Goal: Task Accomplishment & Management: Complete application form

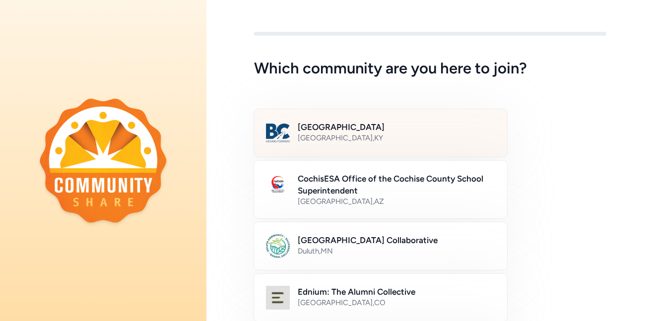
click at [478, 140] on div "[GEOGRAPHIC_DATA] , [GEOGRAPHIC_DATA]" at bounding box center [396, 138] width 197 height 10
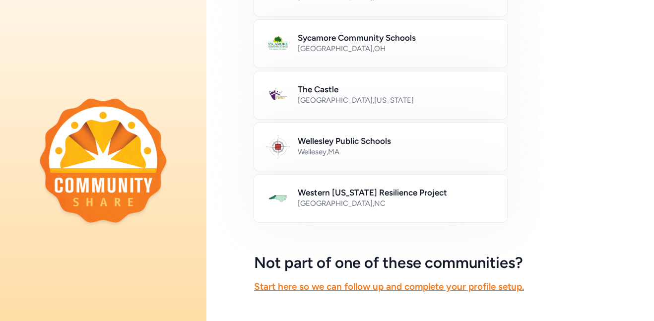
scroll to position [628, 0]
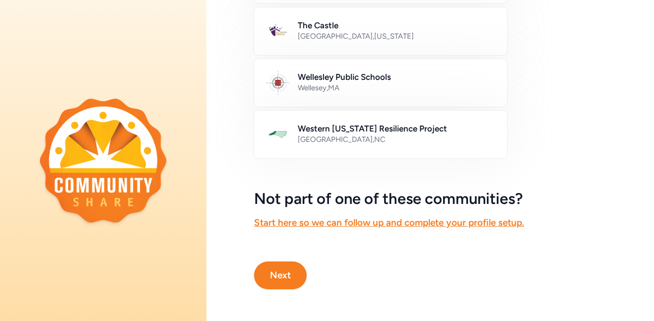
click at [289, 276] on button "Next" at bounding box center [280, 276] width 53 height 28
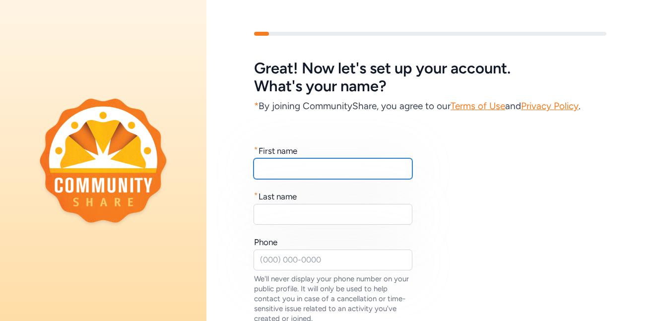
click at [365, 166] on input "text" at bounding box center [333, 168] width 159 height 21
click at [293, 168] on input "[PERSON_NAME]" at bounding box center [333, 168] width 159 height 21
type input "[PERSON_NAME]"
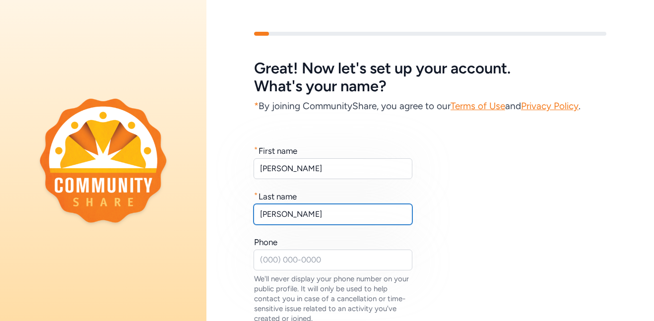
type input "[PERSON_NAME]"
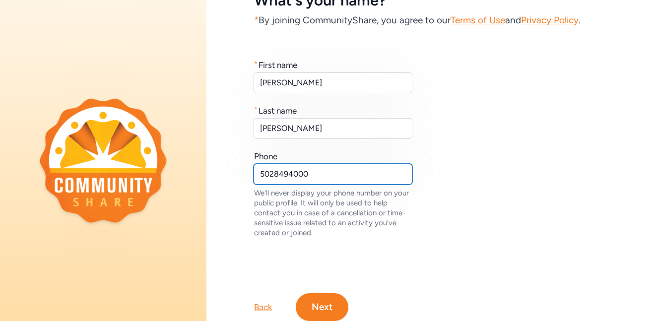
scroll to position [118, 0]
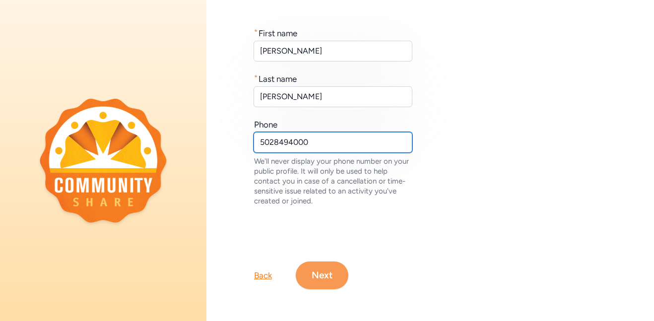
type input "5028494000"
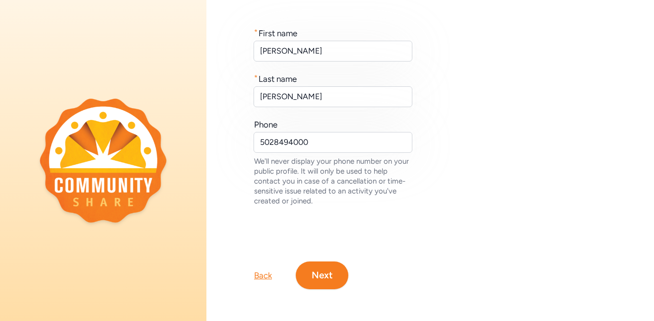
click at [332, 274] on button "Next" at bounding box center [322, 276] width 53 height 28
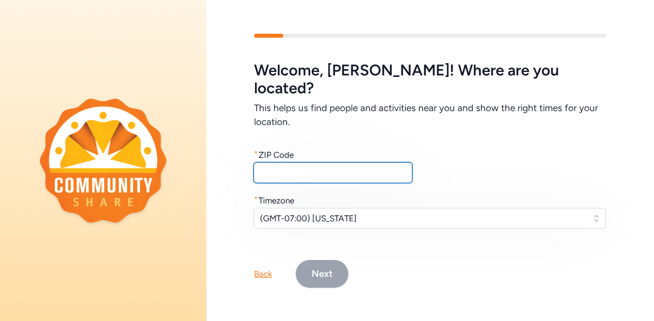
click at [373, 170] on input "text" at bounding box center [333, 172] width 159 height 21
type input "40165"
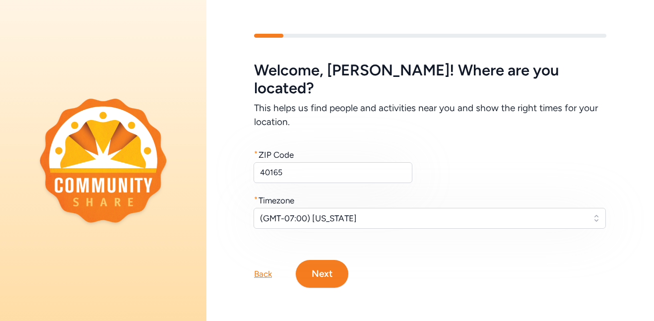
click at [333, 261] on button "Next" at bounding box center [322, 274] width 53 height 28
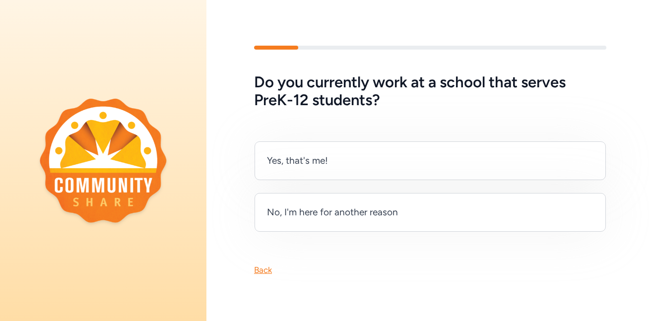
click at [266, 272] on div "Back" at bounding box center [263, 270] width 18 height 12
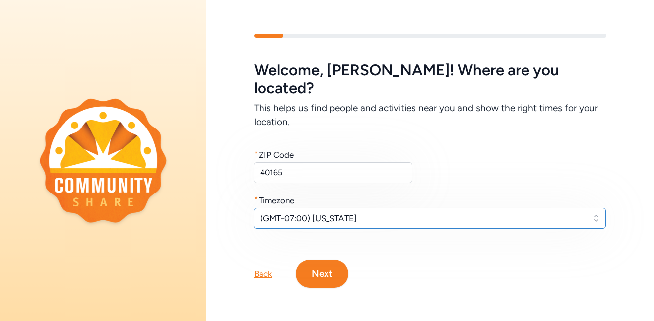
click at [358, 212] on span "(GMT-07:00) Arizona" at bounding box center [423, 218] width 326 height 12
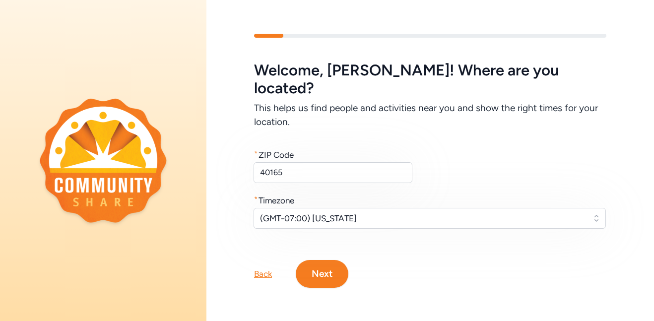
scroll to position [1, 0]
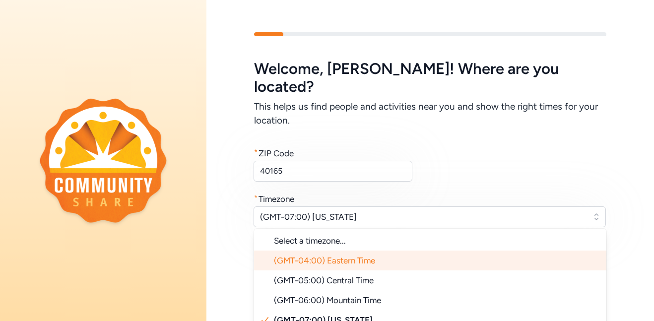
click at [367, 256] on span "(GMT-04:00) Eastern Time" at bounding box center [324, 261] width 101 height 10
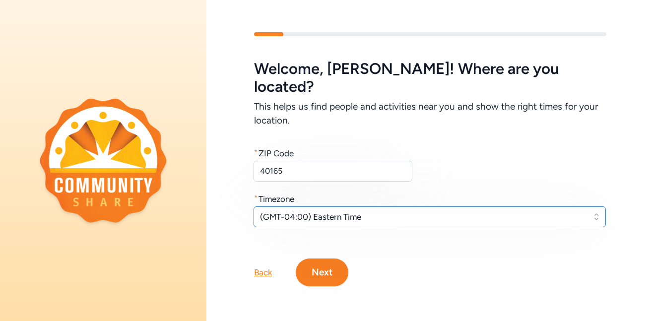
scroll to position [0, 0]
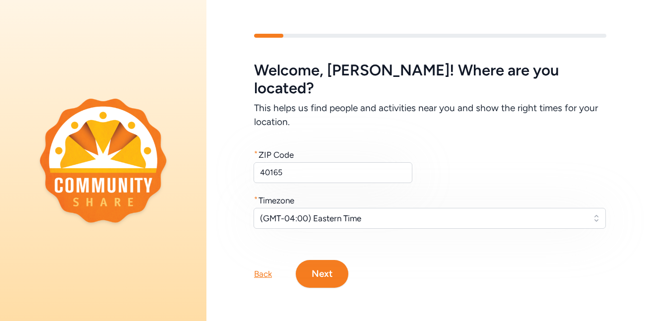
click at [336, 263] on button "Next" at bounding box center [322, 274] width 53 height 28
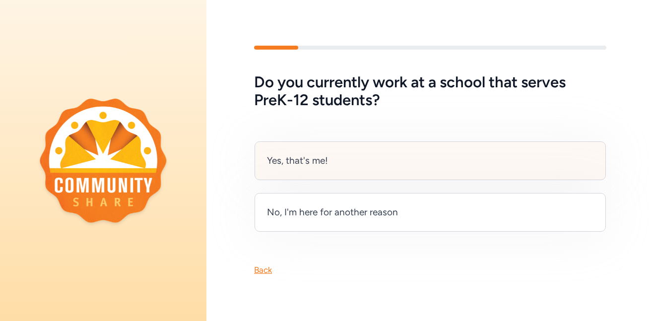
click at [322, 164] on div "Yes, that's me!" at bounding box center [297, 161] width 61 height 14
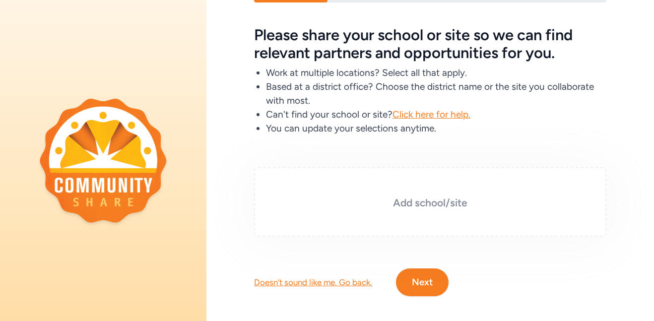
scroll to position [35, 0]
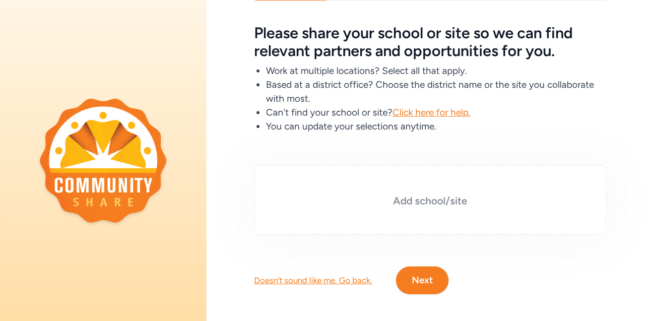
click at [419, 212] on div "Add school/site" at bounding box center [430, 199] width 352 height 69
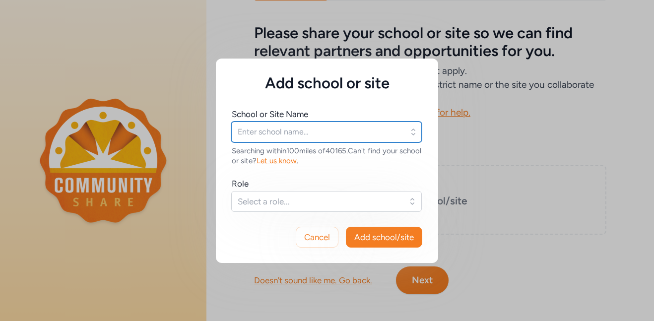
click at [336, 131] on input "text" at bounding box center [326, 132] width 191 height 21
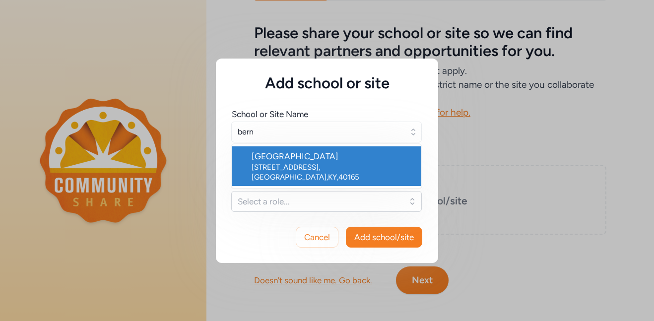
click at [311, 167] on div "700 Audubon Dr , Shepherdsville , KY , 40165" at bounding box center [333, 172] width 162 height 20
type input "Bernheim Middle School"
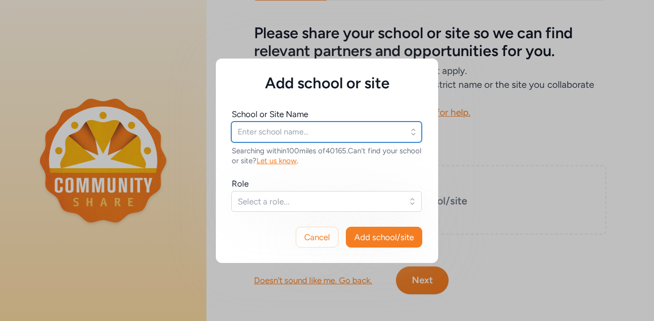
type input "Bernheim Middle School"
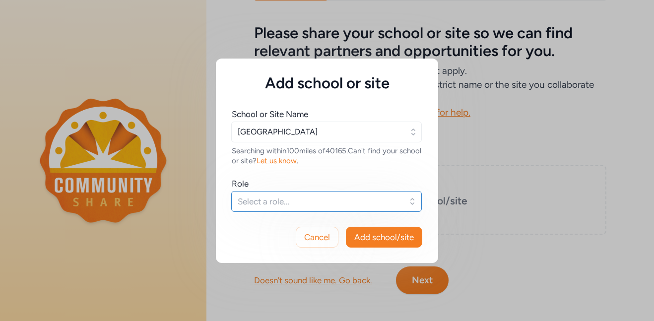
click at [314, 198] on span "Select a role..." at bounding box center [320, 202] width 164 height 12
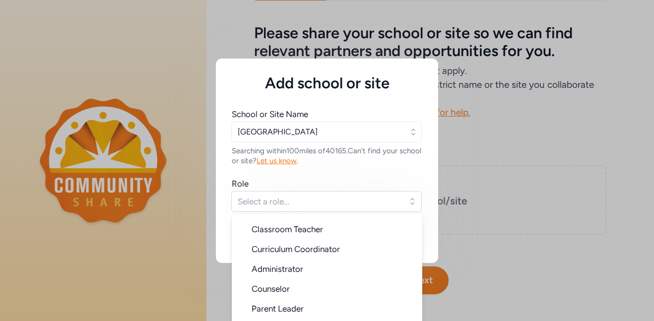
scroll to position [19, 0]
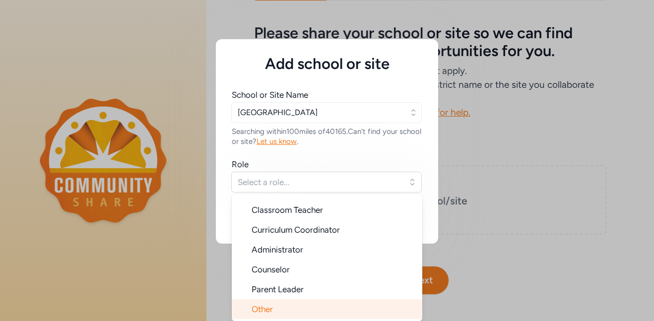
click at [290, 311] on li "Other" at bounding box center [327, 309] width 191 height 20
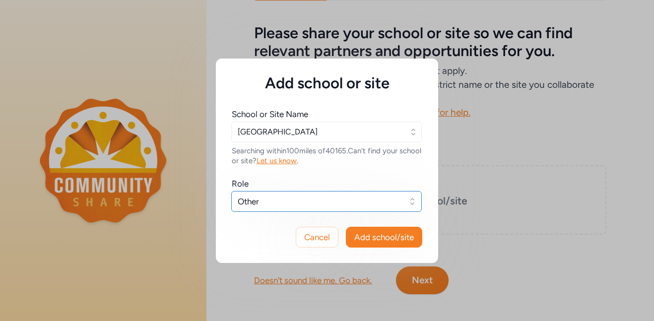
scroll to position [0, 0]
click at [379, 235] on span "Add school/site" at bounding box center [384, 237] width 60 height 12
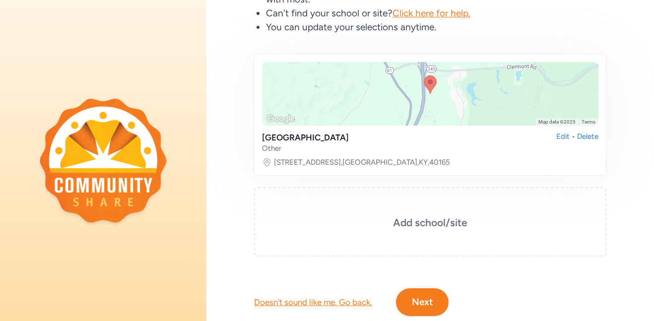
scroll to position [161, 0]
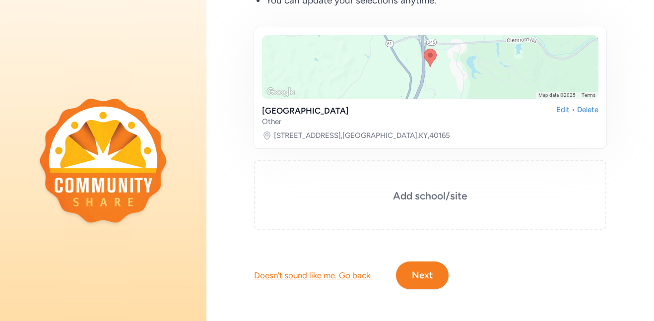
click at [424, 277] on button "Next" at bounding box center [422, 276] width 53 height 28
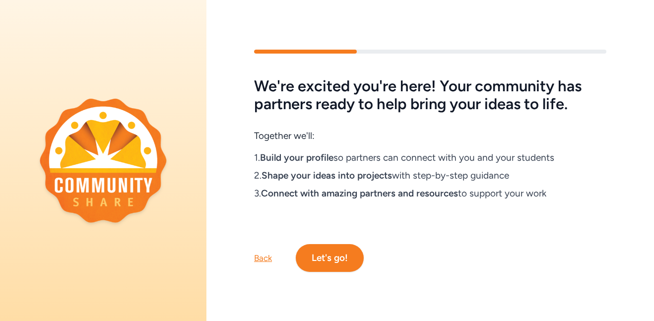
click at [365, 262] on div "Back Let's go!" at bounding box center [430, 242] width 448 height 60
click at [335, 254] on button "Let's go!" at bounding box center [330, 258] width 68 height 28
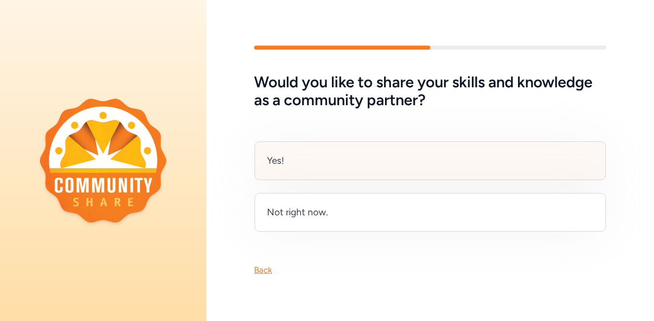
click at [449, 172] on div "Yes!" at bounding box center [430, 160] width 351 height 39
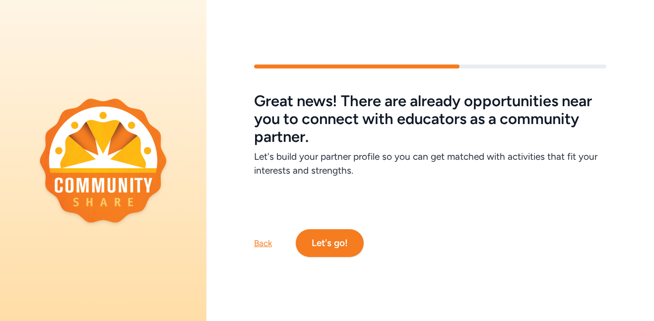
click at [329, 252] on button "Let's go!" at bounding box center [330, 243] width 68 height 28
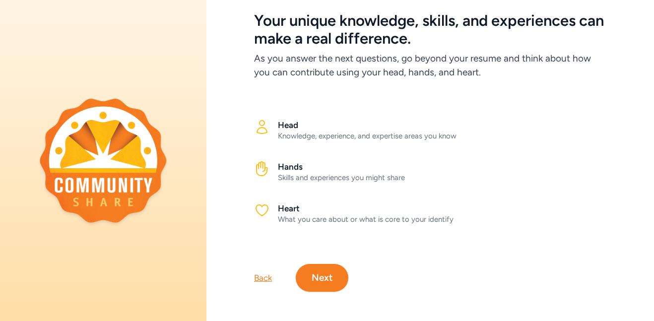
scroll to position [50, 0]
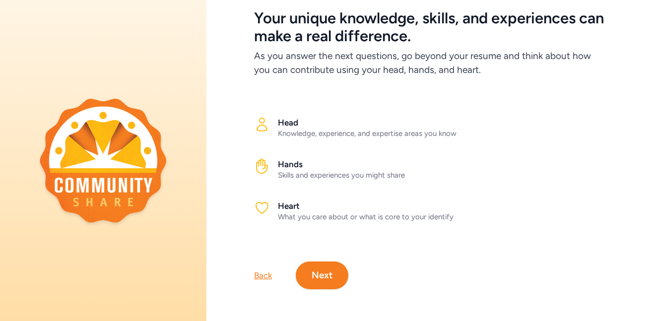
click at [325, 272] on button "Next" at bounding box center [322, 276] width 53 height 28
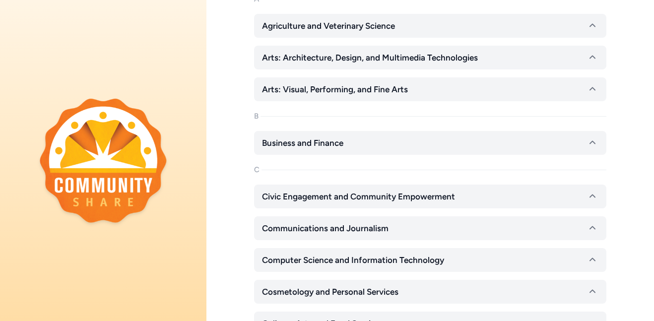
scroll to position [161, 0]
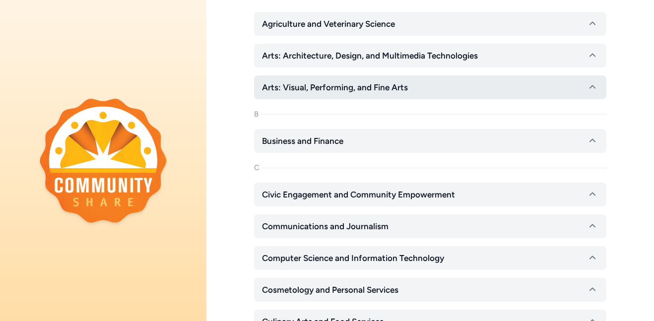
click at [594, 90] on icon "button" at bounding box center [593, 87] width 12 height 12
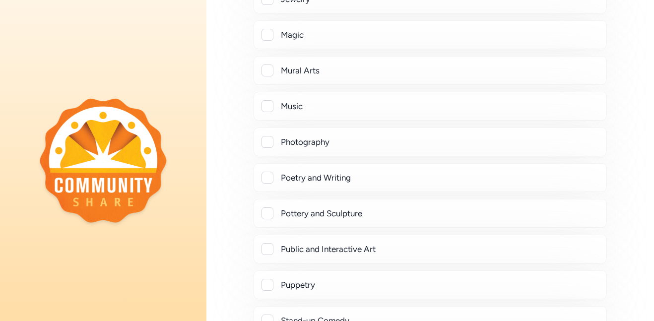
scroll to position [498, 0]
click at [267, 108] on div at bounding box center [268, 105] width 12 height 12
checkbox input "true"
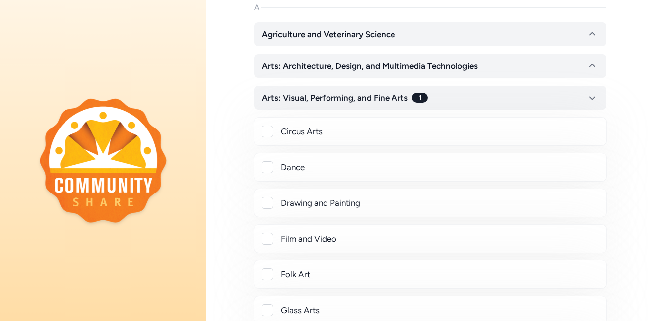
scroll to position [137, 0]
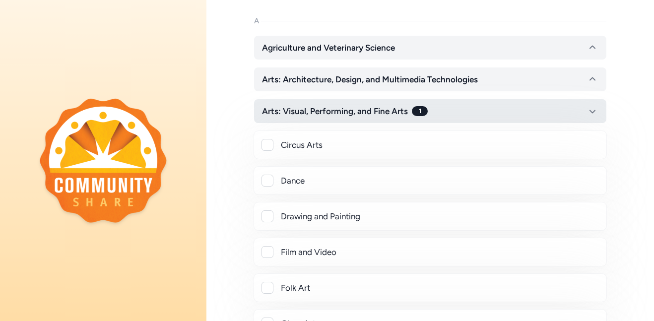
click at [598, 114] on icon "button" at bounding box center [593, 111] width 12 height 12
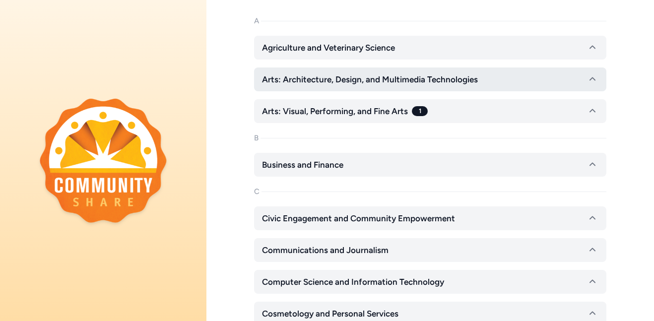
click at [591, 76] on icon "button" at bounding box center [593, 79] width 12 height 12
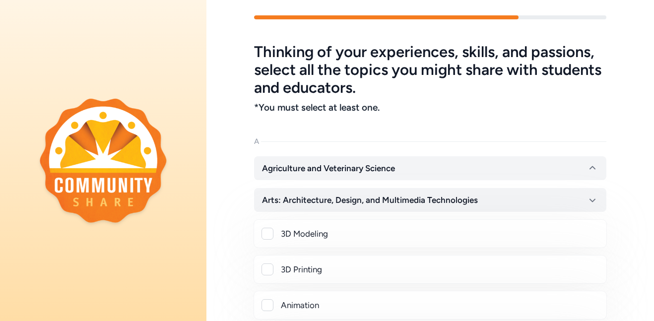
scroll to position [16, 0]
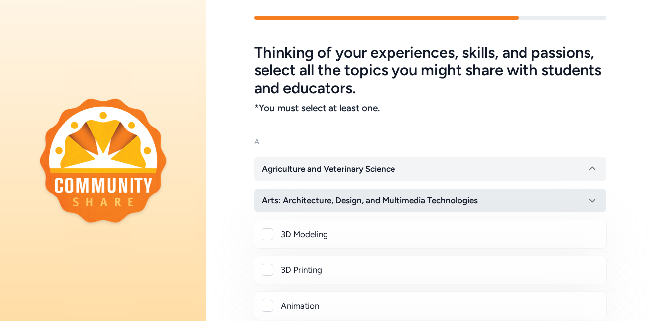
click at [594, 199] on icon "button" at bounding box center [592, 200] width 6 height 3
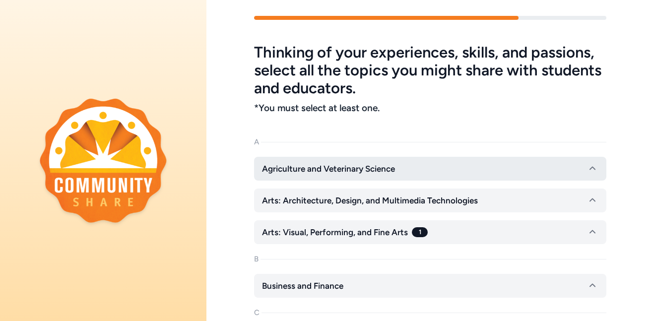
click at [590, 170] on icon "button" at bounding box center [593, 169] width 12 height 12
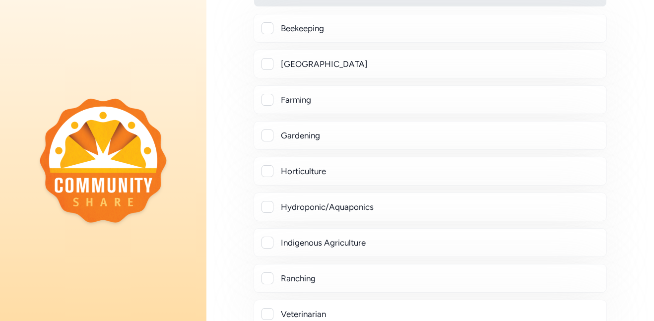
scroll to position [191, 0]
click at [269, 135] on div at bounding box center [268, 135] width 12 height 12
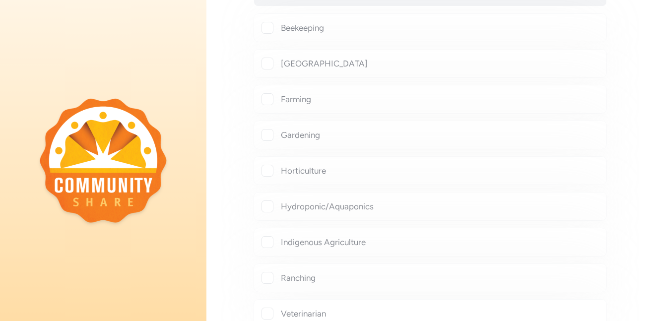
checkbox input "true"
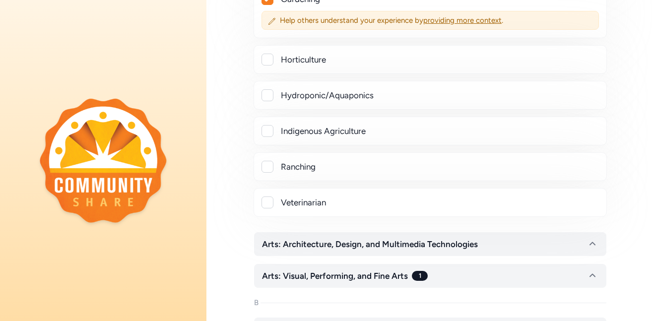
scroll to position [327, 0]
click at [269, 135] on div at bounding box center [268, 131] width 12 height 12
checkbox input "true"
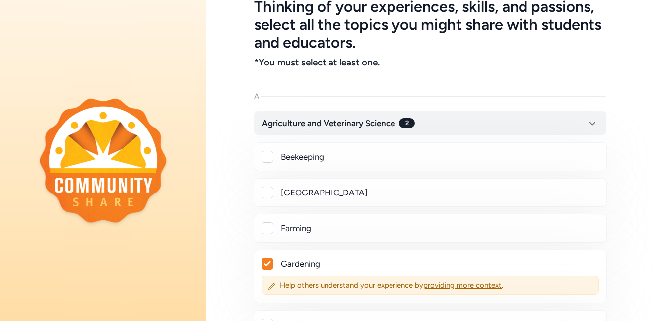
scroll to position [51, 0]
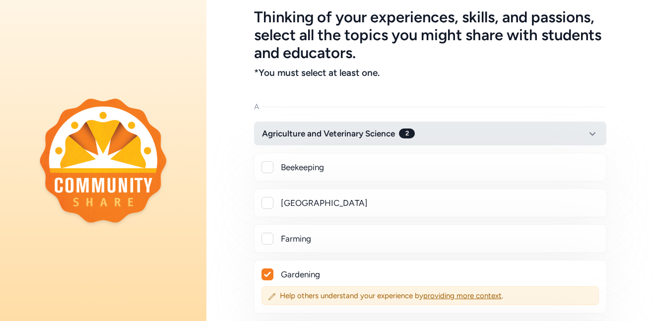
click at [592, 131] on icon "button" at bounding box center [593, 134] width 12 height 12
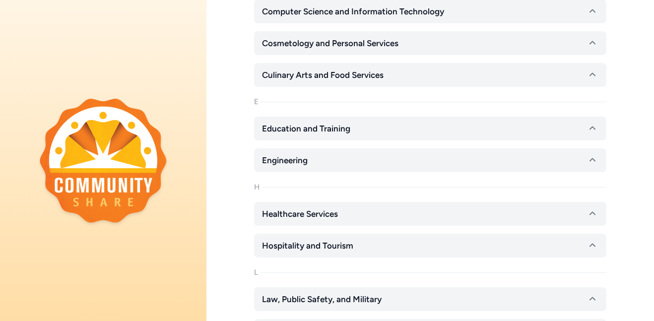
scroll to position [409, 0]
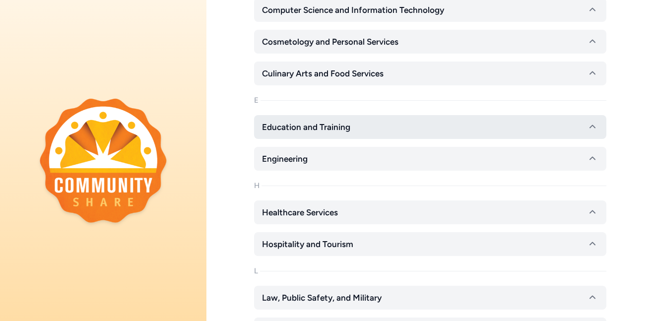
click at [589, 125] on icon "button" at bounding box center [593, 127] width 12 height 12
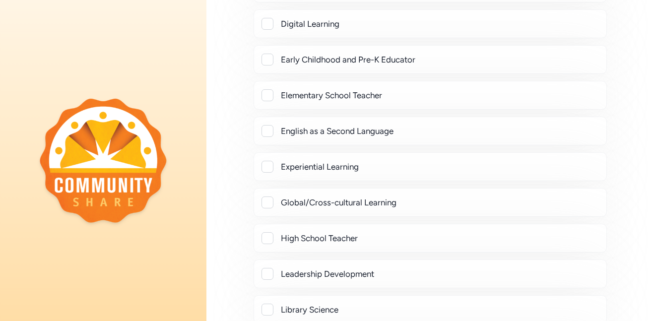
scroll to position [797, 0]
click at [266, 96] on div at bounding box center [268, 94] width 12 height 12
checkbox input "true"
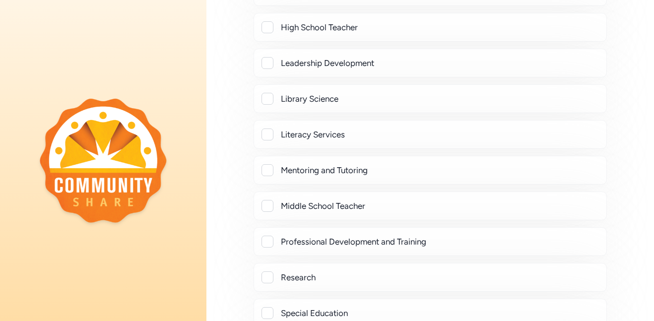
click at [266, 96] on div at bounding box center [268, 99] width 12 height 12
checkbox input "true"
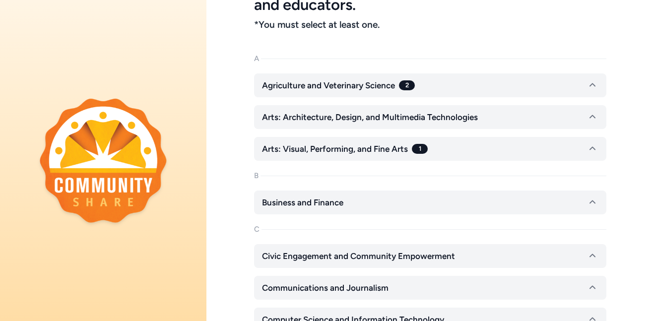
scroll to position [101, 0]
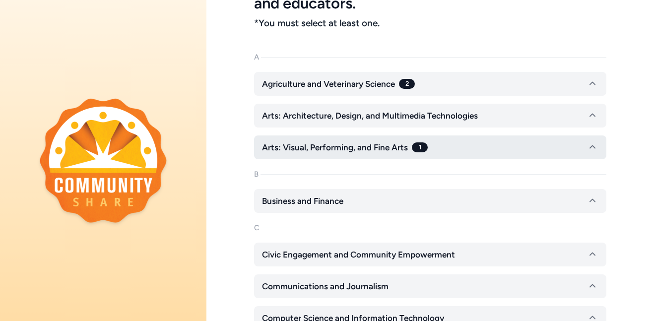
click at [592, 149] on icon "button" at bounding box center [593, 147] width 12 height 12
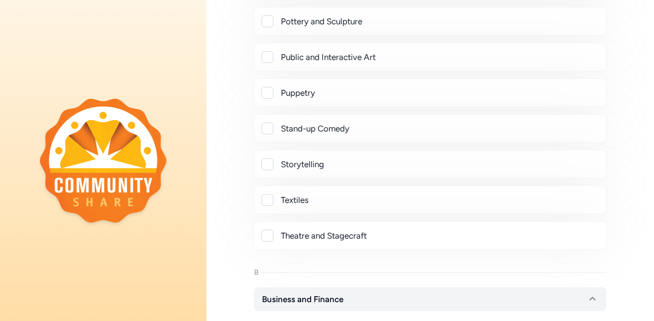
scroll to position [715, 0]
click at [262, 204] on div at bounding box center [268, 200] width 12 height 12
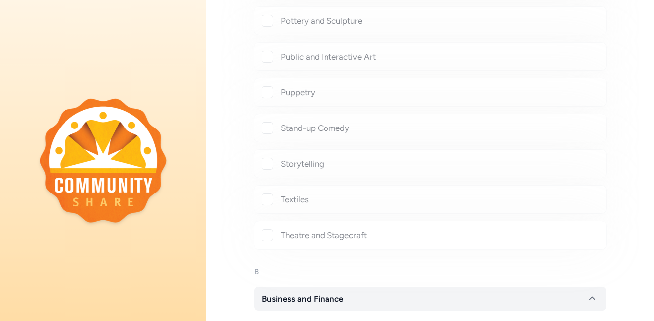
checkbox input "true"
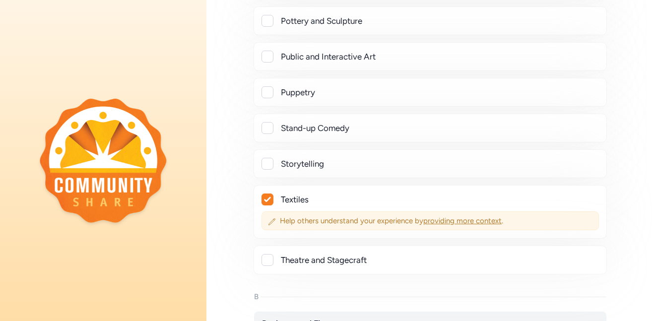
click at [458, 222] on span "providing more context" at bounding box center [462, 220] width 78 height 9
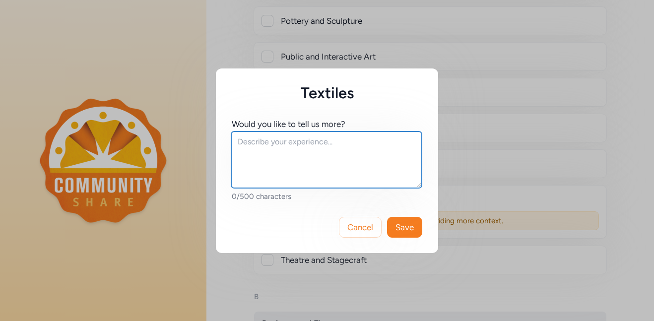
click at [304, 150] on textarea at bounding box center [326, 159] width 191 height 57
type textarea "Knitting, sewing"
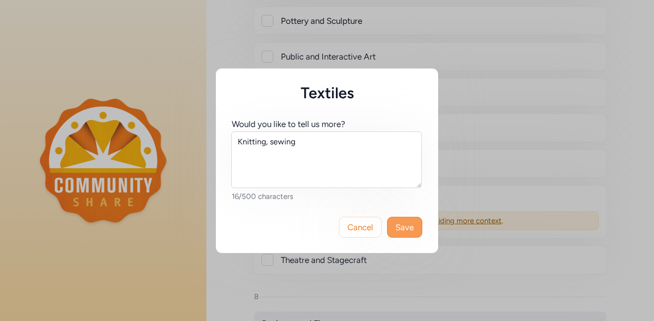
click at [408, 233] on button "Save" at bounding box center [404, 227] width 35 height 21
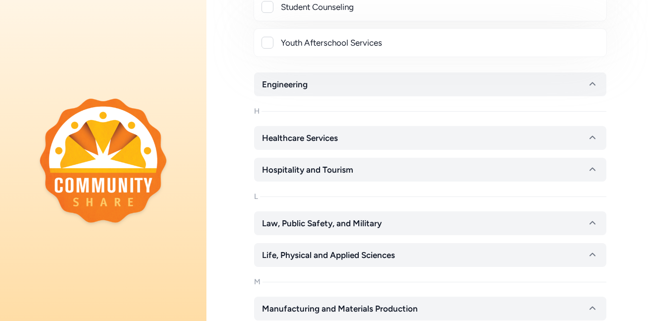
scroll to position [2599, 0]
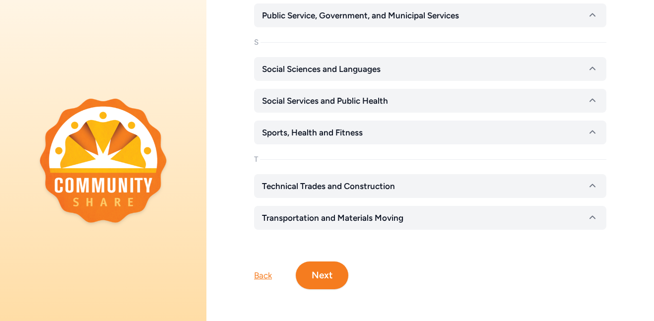
click at [321, 272] on button "Next" at bounding box center [322, 276] width 53 height 28
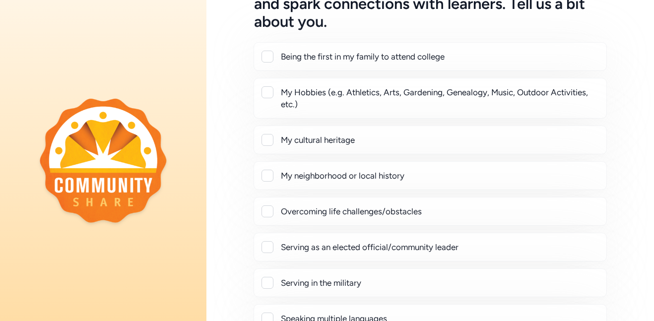
scroll to position [106, 0]
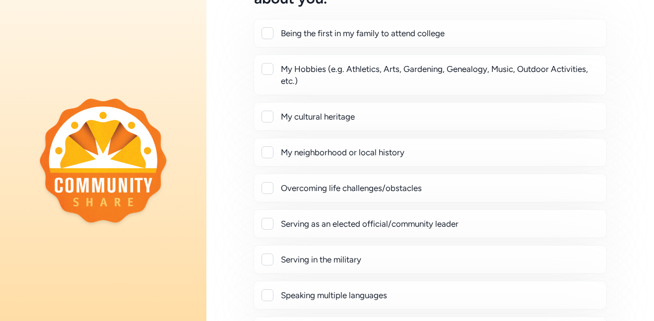
click at [531, 89] on div "My Hobbies (e.g. Athletics, Arts, Gardening, Genealogy, Music, Outdoor Activiti…" at bounding box center [430, 75] width 353 height 41
click at [265, 69] on div at bounding box center [268, 69] width 12 height 12
checkbox input "true"
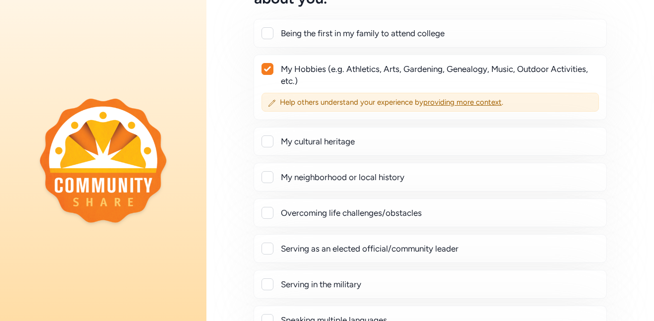
scroll to position [305, 0]
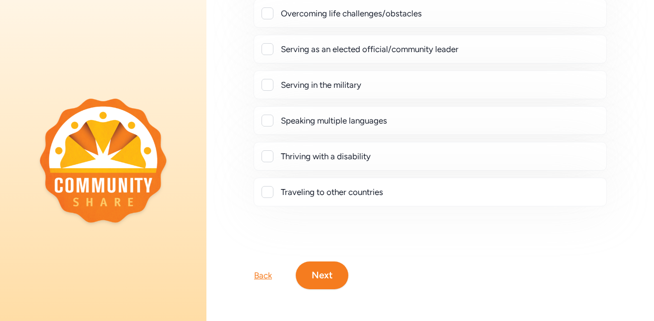
click at [254, 276] on div "Back" at bounding box center [263, 275] width 18 height 12
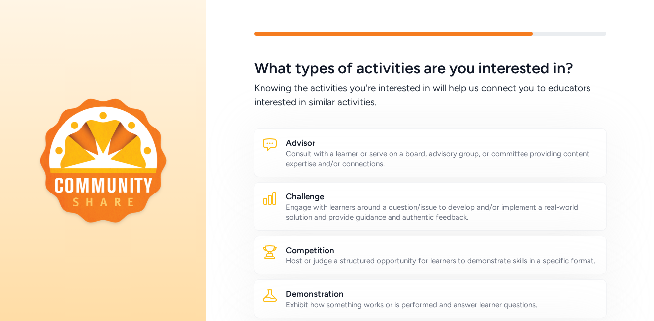
scroll to position [588, 0]
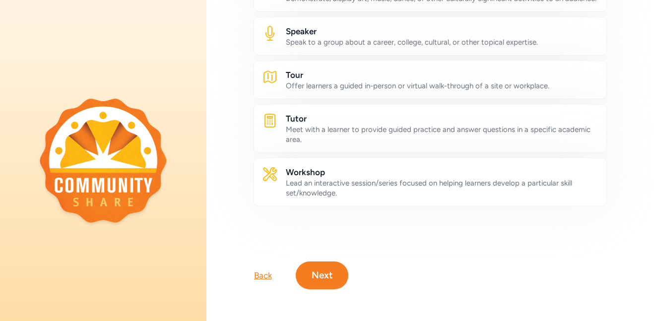
click at [255, 277] on div "Back" at bounding box center [263, 275] width 18 height 12
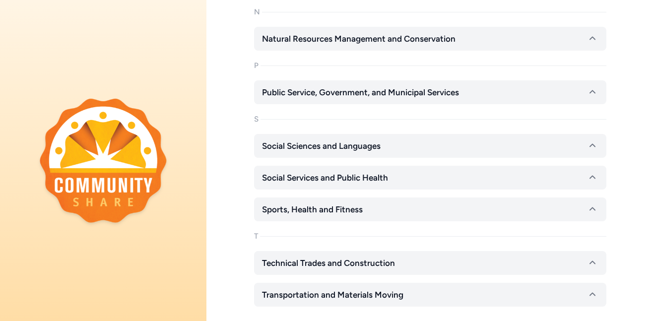
scroll to position [2978, 0]
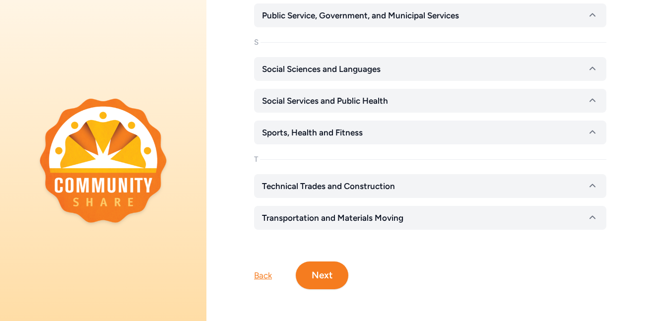
click at [255, 277] on div "Back" at bounding box center [263, 275] width 18 height 12
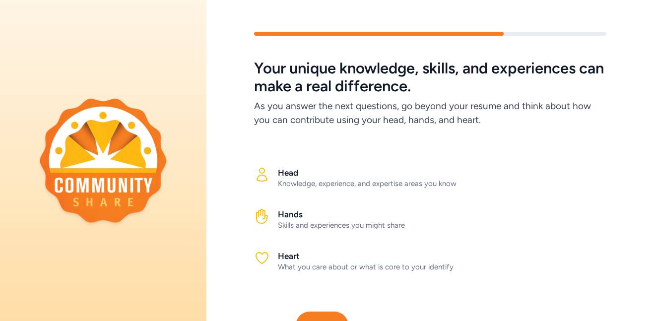
scroll to position [50, 0]
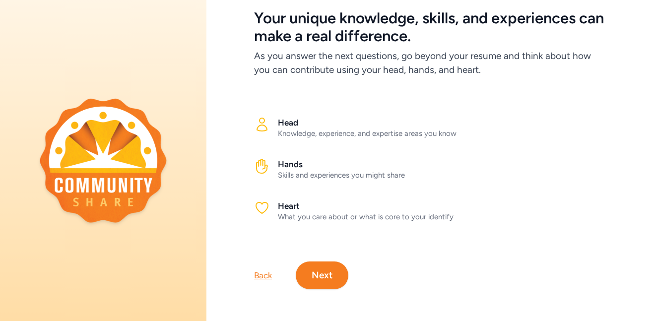
click at [255, 277] on div "Back" at bounding box center [263, 275] width 18 height 12
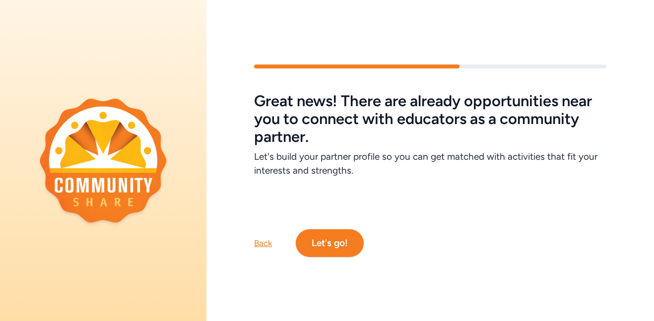
click at [262, 244] on div "Back" at bounding box center [263, 243] width 18 height 12
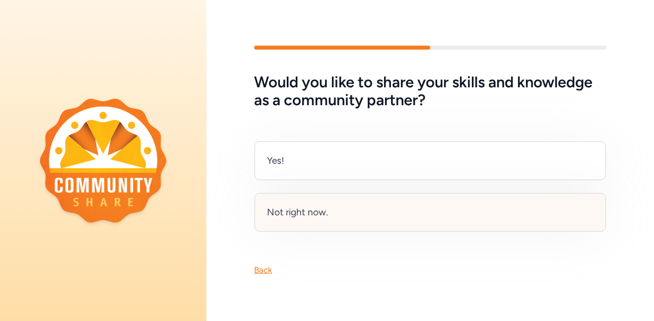
click at [326, 203] on div "Not right now." at bounding box center [430, 212] width 351 height 39
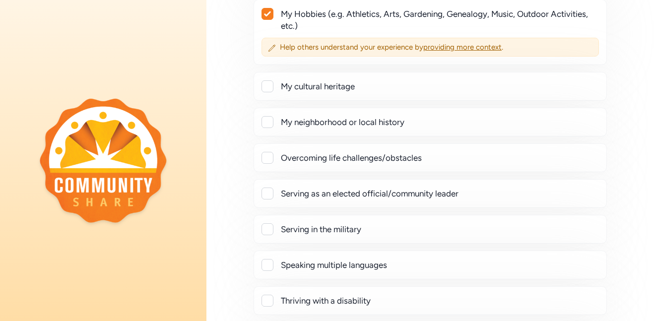
scroll to position [305, 0]
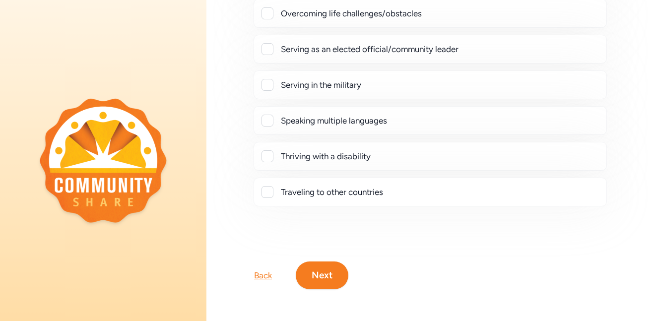
click at [263, 275] on div "Back" at bounding box center [263, 275] width 18 height 12
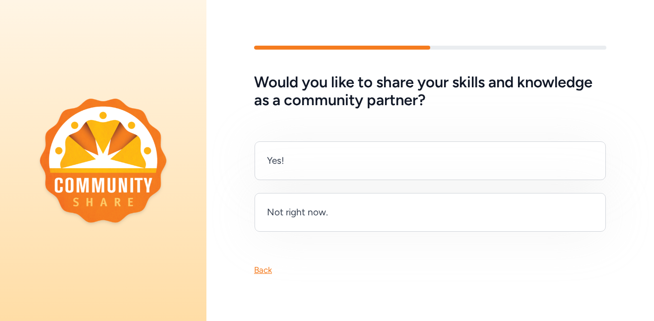
click at [262, 269] on div "Back" at bounding box center [263, 270] width 18 height 12
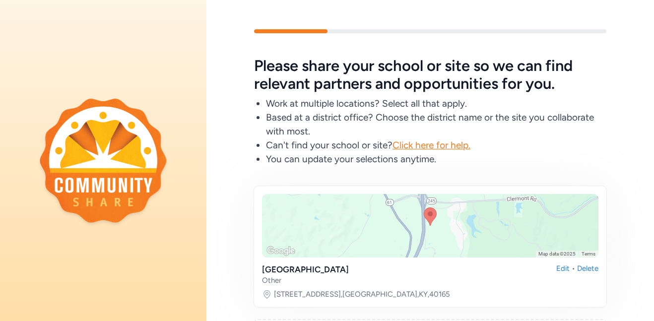
scroll to position [161, 0]
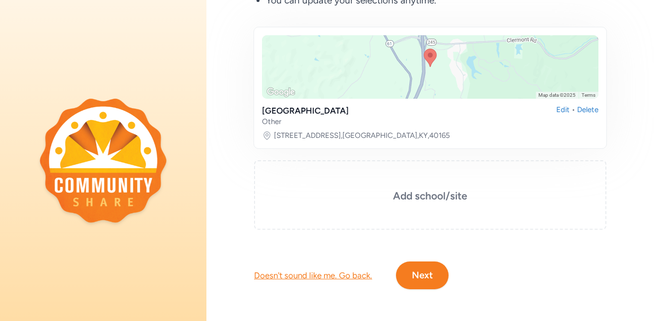
click at [429, 277] on button "Next" at bounding box center [422, 276] width 53 height 28
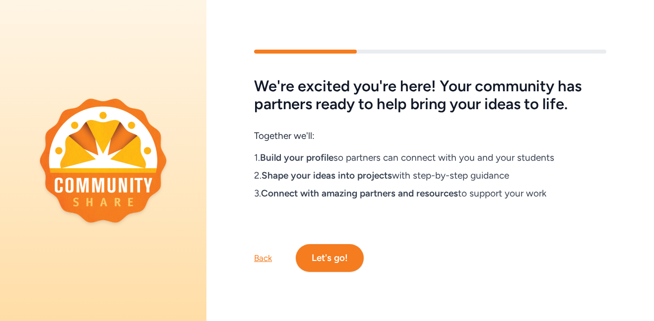
click at [334, 257] on button "Let's go!" at bounding box center [330, 258] width 68 height 28
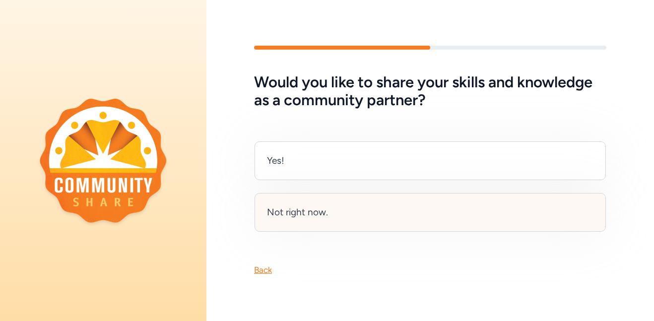
click at [309, 225] on div "Not right now." at bounding box center [430, 212] width 351 height 39
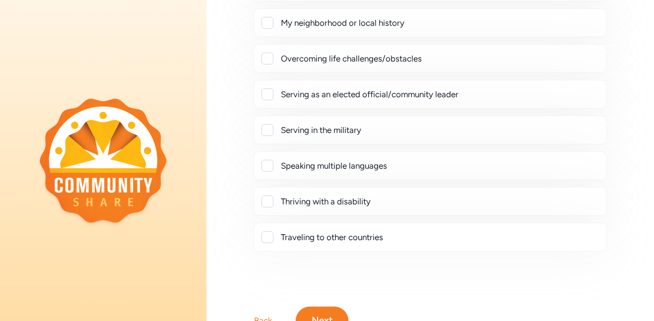
scroll to position [262, 0]
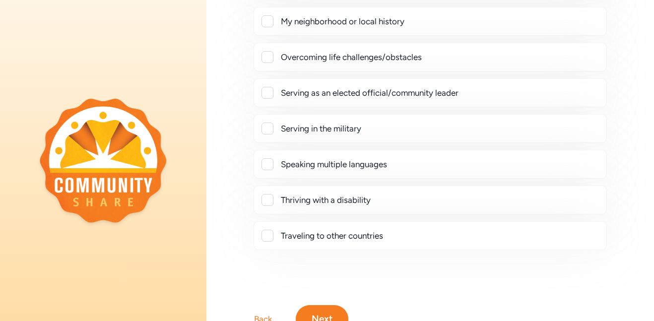
click at [415, 237] on div "Traveling to other countries" at bounding box center [440, 236] width 318 height 12
checkbox input "true"
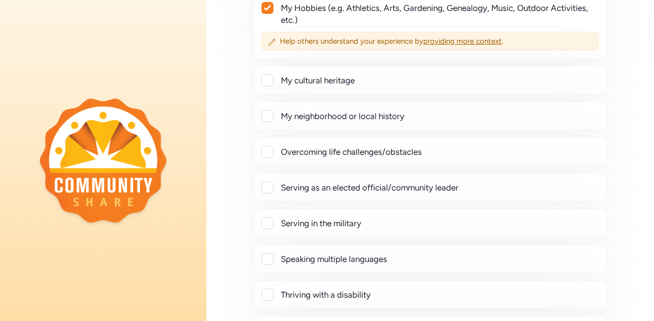
scroll to position [330, 0]
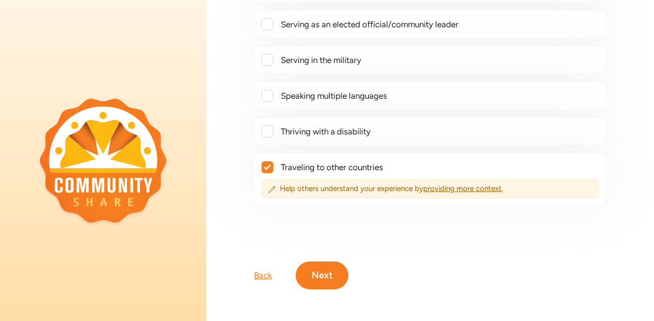
click at [328, 285] on button "Next" at bounding box center [322, 276] width 53 height 28
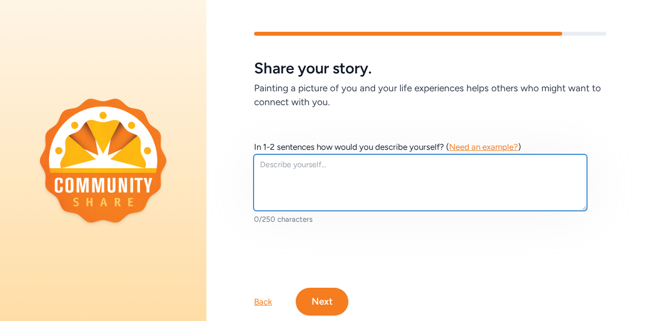
click at [340, 185] on textarea at bounding box center [420, 182] width 333 height 57
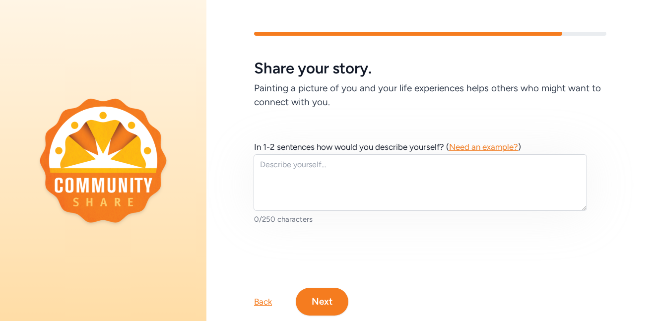
click at [267, 302] on div "Back" at bounding box center [263, 302] width 18 height 12
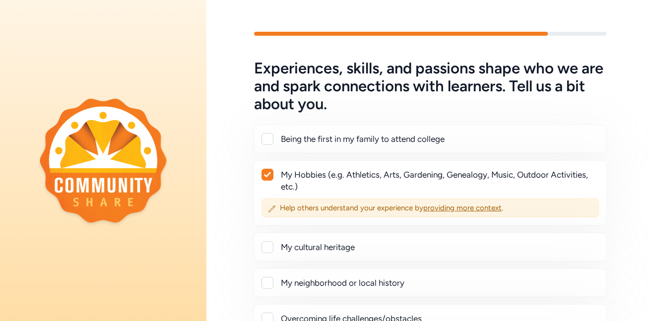
scroll to position [330, 0]
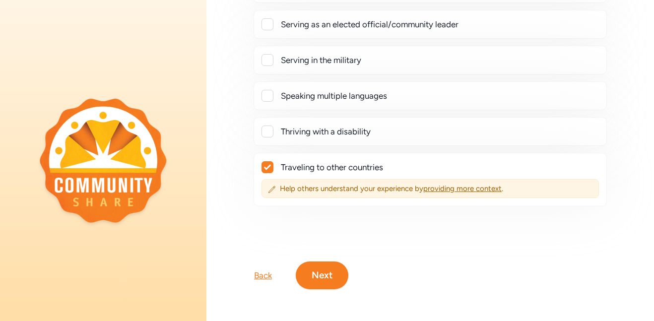
click at [262, 277] on div "Back" at bounding box center [263, 275] width 18 height 12
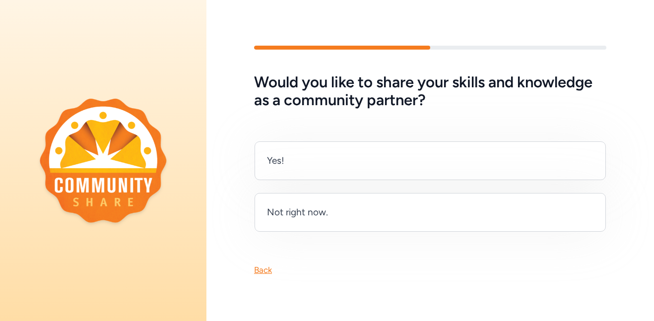
click at [262, 277] on div "Would you like to share your skills and knowledge as a community partner? Yes! …" at bounding box center [430, 161] width 448 height 294
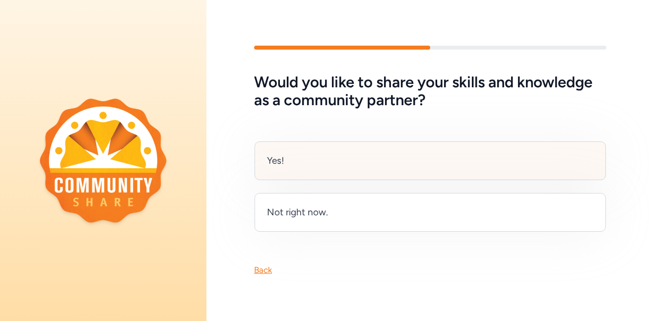
click at [358, 149] on div "Yes!" at bounding box center [430, 160] width 351 height 39
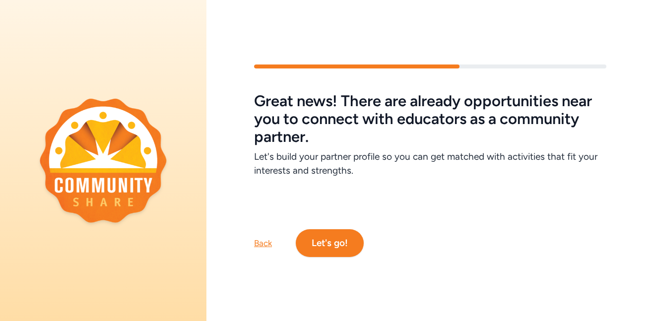
click at [339, 233] on button "Let's go!" at bounding box center [330, 243] width 68 height 28
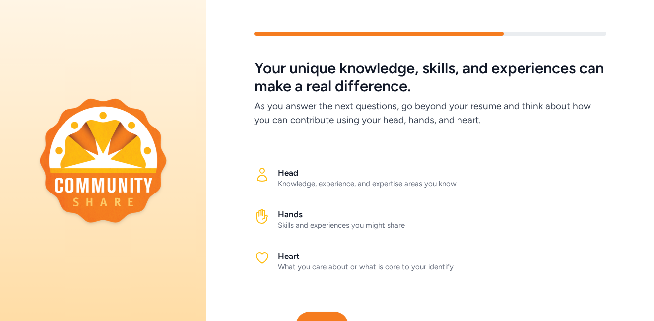
click at [334, 313] on button "Next" at bounding box center [322, 326] width 53 height 28
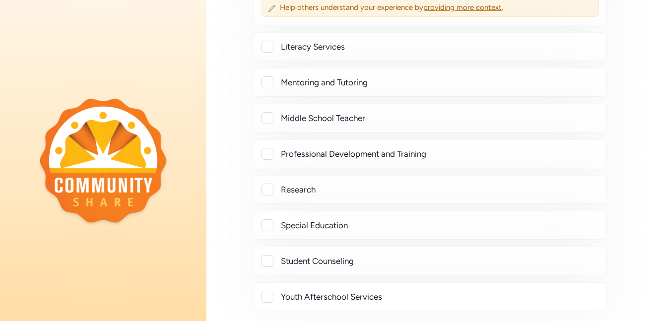
scroll to position [2978, 0]
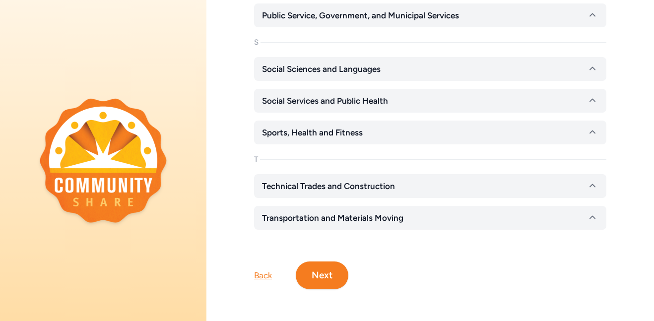
click at [334, 276] on button "Next" at bounding box center [322, 276] width 53 height 28
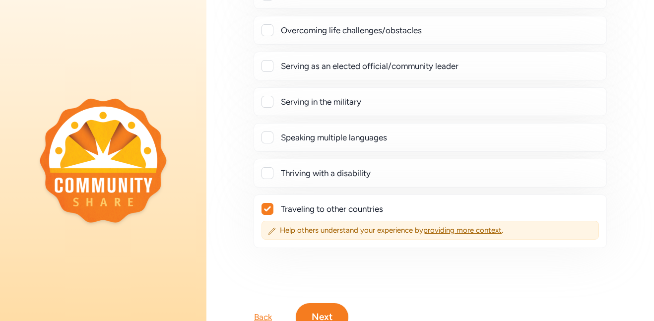
scroll to position [330, 0]
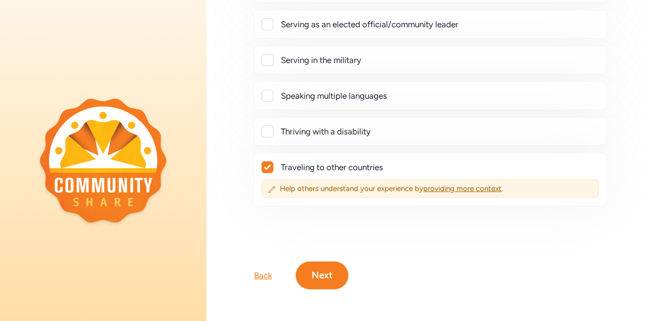
click at [340, 283] on button "Next" at bounding box center [322, 276] width 53 height 28
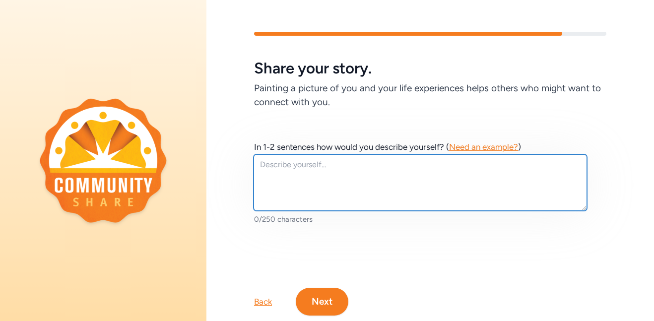
click at [377, 169] on textarea at bounding box center [420, 182] width 333 height 57
paste textarea "Laura is a dedicated and experienced librarian with over a decade of service, p…"
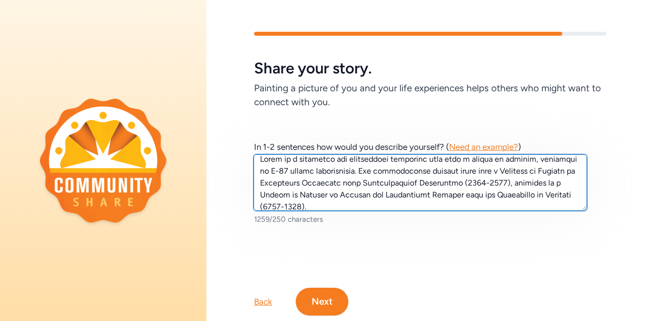
scroll to position [6, 0]
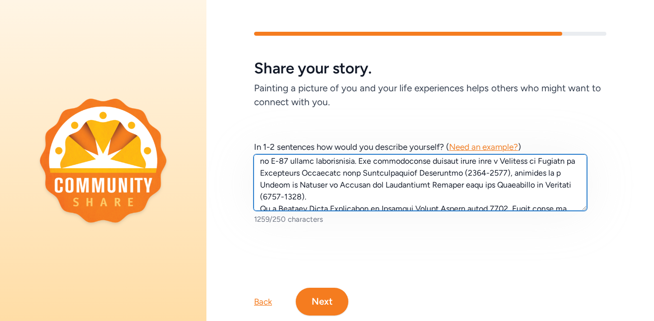
drag, startPoint x: 348, startPoint y: 170, endPoint x: 351, endPoint y: 201, distance: 31.4
click at [351, 201] on textarea at bounding box center [420, 182] width 333 height 57
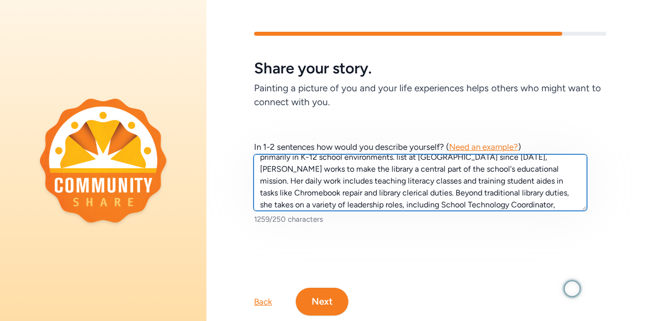
scroll to position [7, 0]
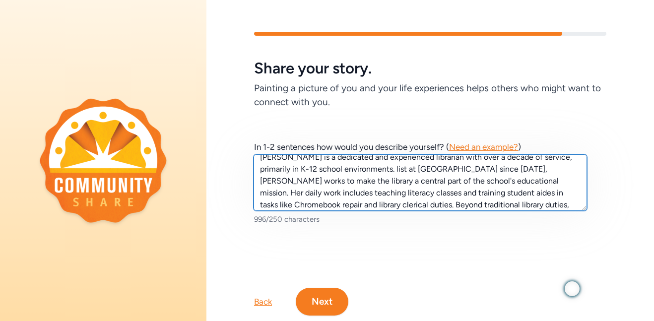
drag, startPoint x: 347, startPoint y: 171, endPoint x: 500, endPoint y: 169, distance: 152.3
click at [500, 169] on textarea "Laura is a dedicated and experienced librarian with over a decade of service, p…" at bounding box center [420, 182] width 333 height 57
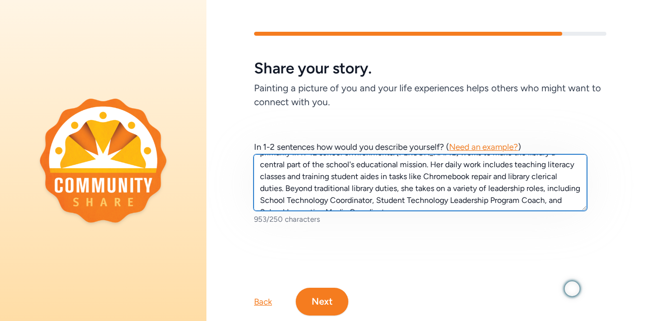
scroll to position [28, 0]
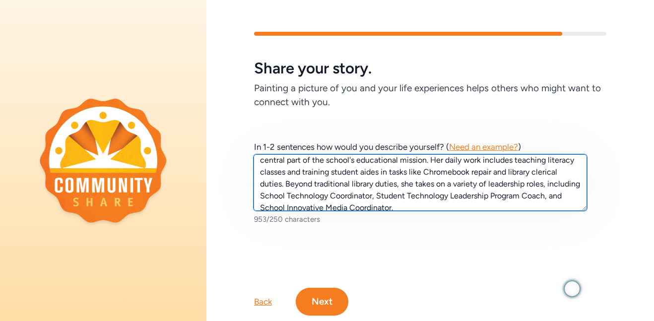
drag, startPoint x: 335, startPoint y: 180, endPoint x: 484, endPoint y: 176, distance: 148.9
click at [484, 176] on textarea "Laura is a dedicated and experienced librarian with over a decade of service, p…" at bounding box center [420, 182] width 333 height 57
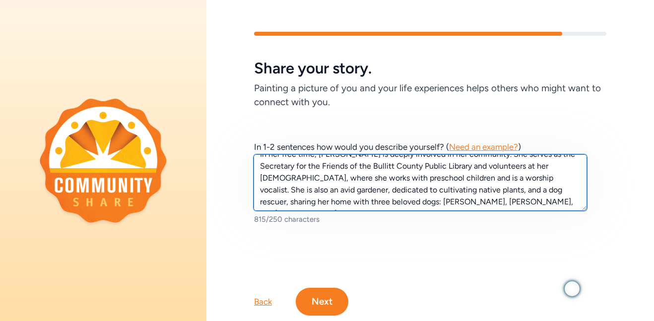
scroll to position [71, 0]
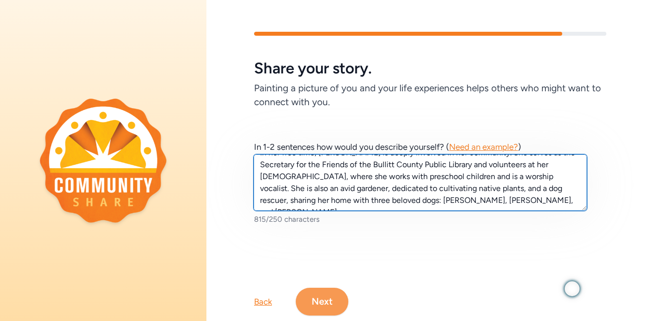
type textarea "Laura is a dedicated and experienced librarian with over a decade of service, p…"
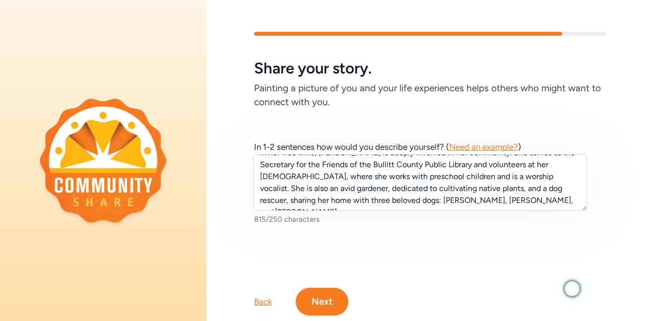
click at [326, 309] on button "Next" at bounding box center [322, 302] width 53 height 28
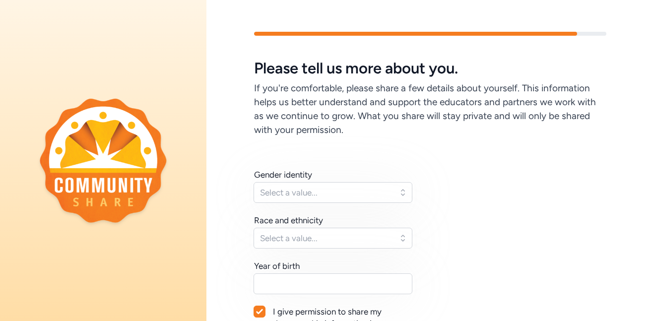
click at [374, 203] on div "Gender identity Select a value... Race and ethnicity Select a value... Year of …" at bounding box center [333, 255] width 159 height 173
click at [363, 190] on span "Select a value..." at bounding box center [326, 193] width 132 height 12
click at [349, 235] on span "Select a value..." at bounding box center [326, 238] width 132 height 12
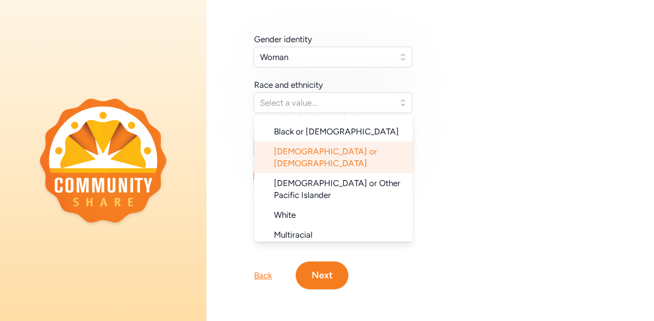
scroll to position [70, 0]
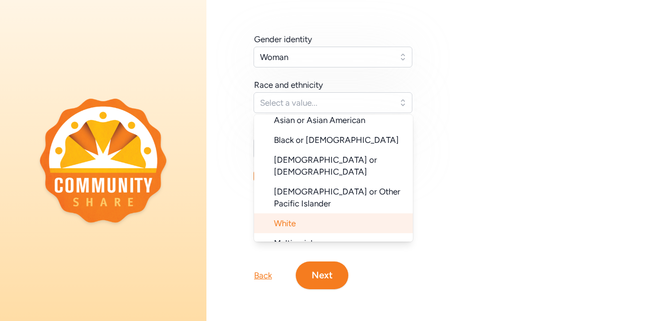
click at [329, 213] on li "White" at bounding box center [333, 223] width 159 height 20
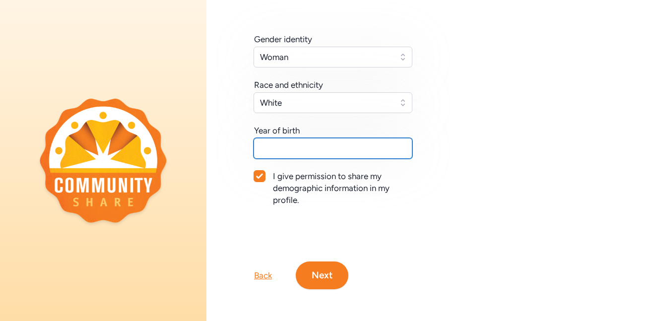
click at [353, 150] on input "text" at bounding box center [333, 148] width 159 height 21
type input "1988"
click at [323, 276] on button "Next" at bounding box center [322, 276] width 53 height 28
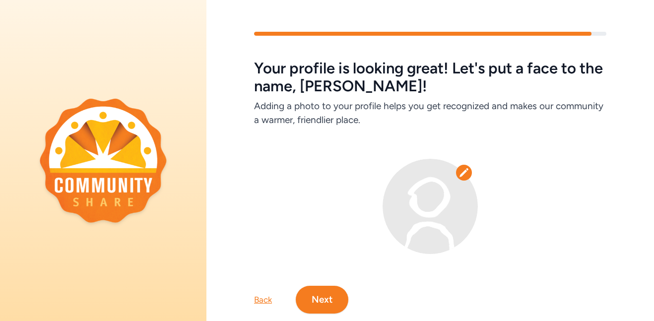
click at [453, 192] on img at bounding box center [430, 206] width 95 height 95
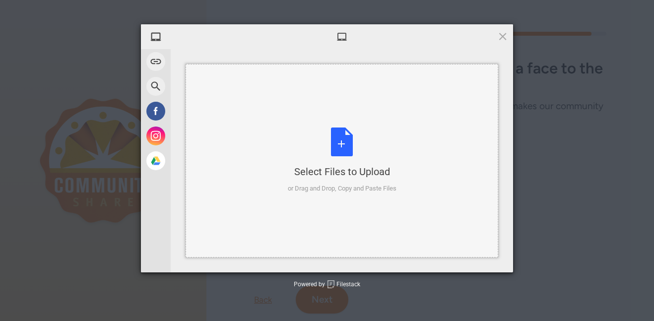
click at [371, 169] on div "Select Files to Upload" at bounding box center [342, 172] width 109 height 14
click at [351, 168] on div "Select Files to Upload" at bounding box center [342, 172] width 109 height 14
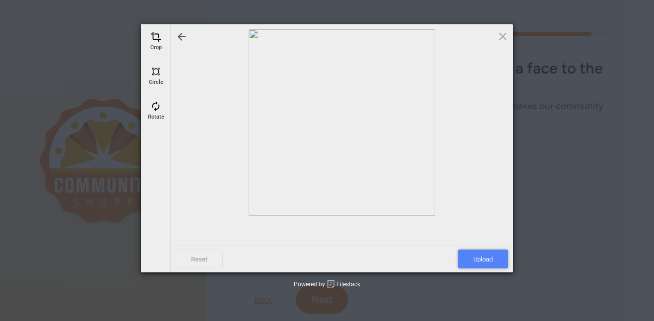
click at [492, 261] on span "Upload" at bounding box center [483, 259] width 50 height 19
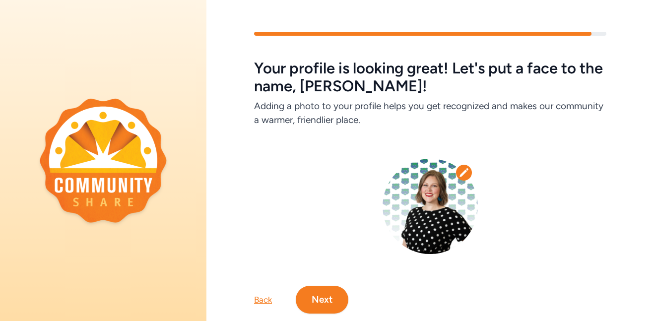
click at [327, 300] on button "Next" at bounding box center [322, 300] width 53 height 28
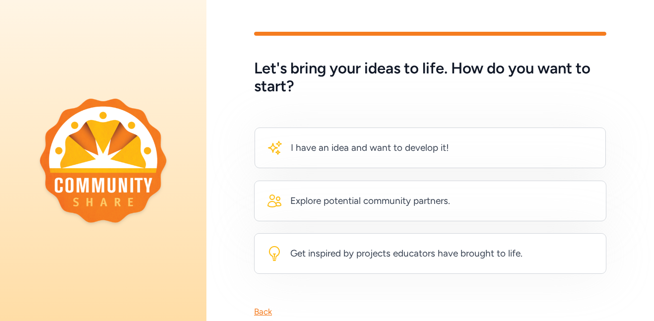
scroll to position [28, 0]
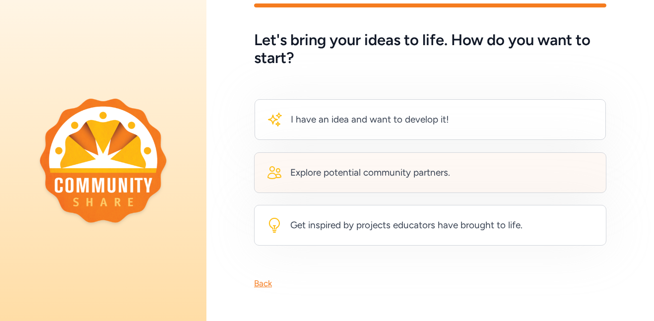
click at [415, 175] on div "Explore potential community partners." at bounding box center [370, 173] width 160 height 14
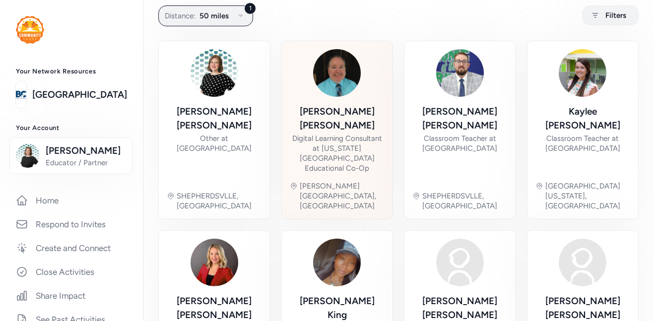
scroll to position [67, 0]
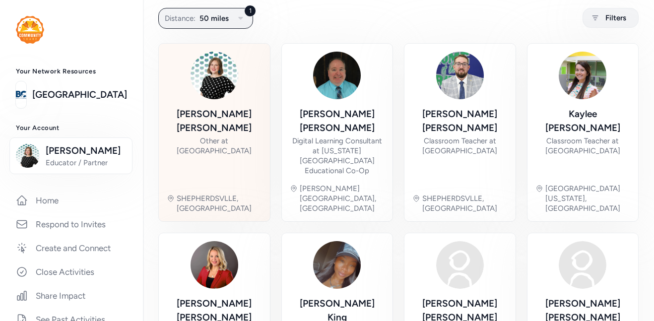
click at [230, 136] on div "Other at [GEOGRAPHIC_DATA]" at bounding box center [214, 146] width 95 height 20
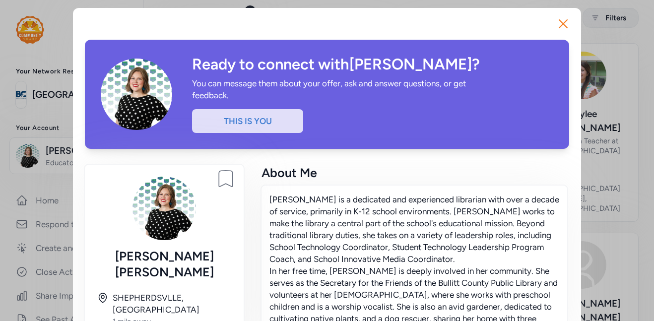
click at [275, 122] on div "This is you" at bounding box center [247, 121] width 111 height 24
click at [566, 29] on icon "button" at bounding box center [563, 24] width 16 height 16
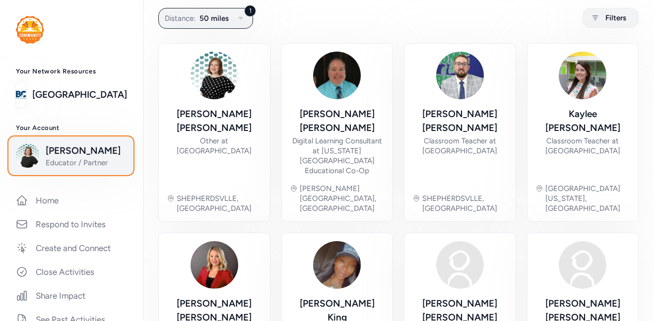
click at [85, 149] on span "[PERSON_NAME]" at bounding box center [86, 151] width 80 height 14
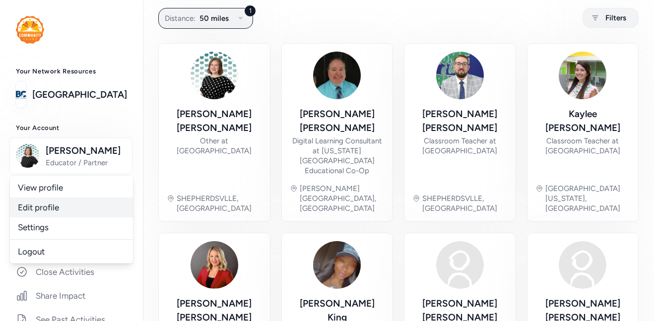
click at [63, 205] on link "Edit profile" at bounding box center [71, 207] width 123 height 20
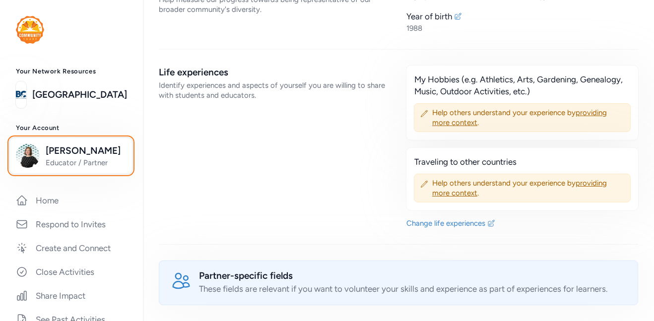
scroll to position [590, 0]
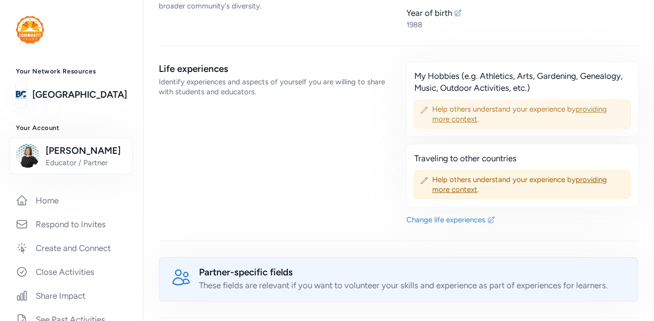
click at [466, 110] on span "providing more context" at bounding box center [519, 114] width 175 height 19
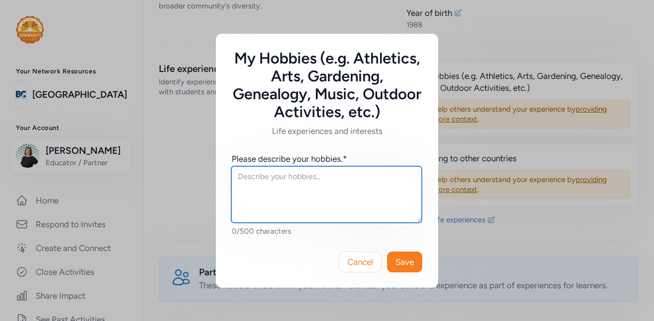
click at [283, 190] on textarea at bounding box center [326, 194] width 191 height 57
type textarea "Knitting, gardening"
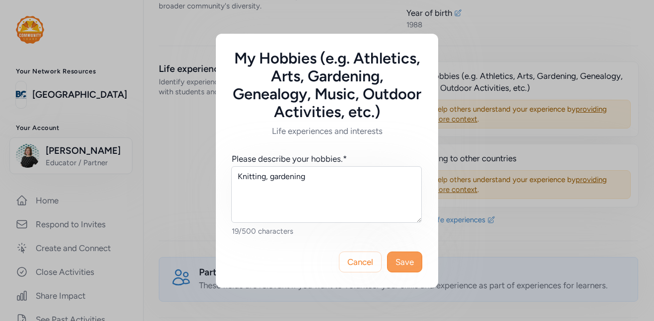
click at [407, 265] on span "Save" at bounding box center [404, 262] width 18 height 12
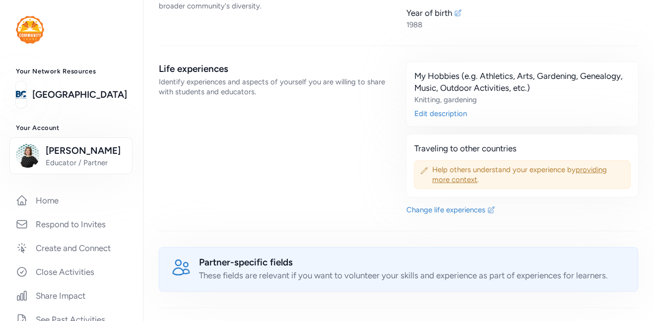
click at [465, 171] on span "providing more context" at bounding box center [519, 174] width 175 height 19
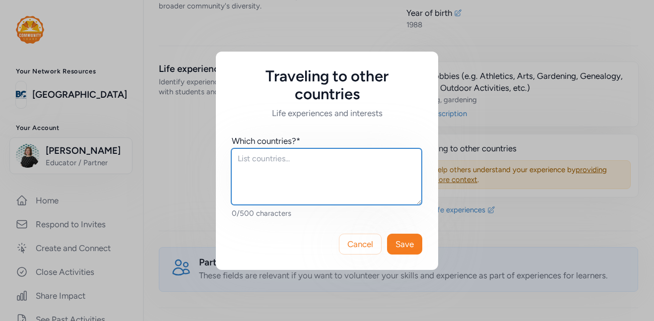
click at [327, 167] on textarea at bounding box center [326, 176] width 191 height 57
type textarea "E"
type textarea "Travel, mainly missions-based"
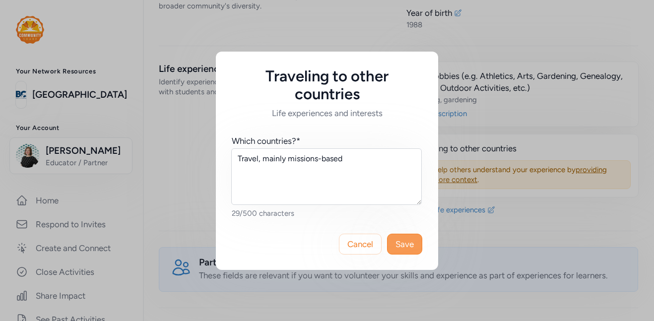
click at [401, 249] on span "Save" at bounding box center [404, 244] width 18 height 12
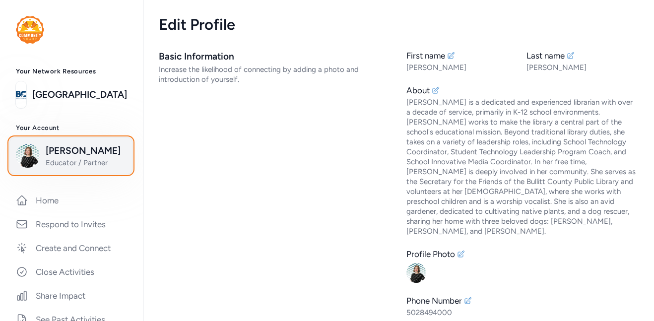
click at [85, 154] on span "[PERSON_NAME]" at bounding box center [86, 151] width 80 height 14
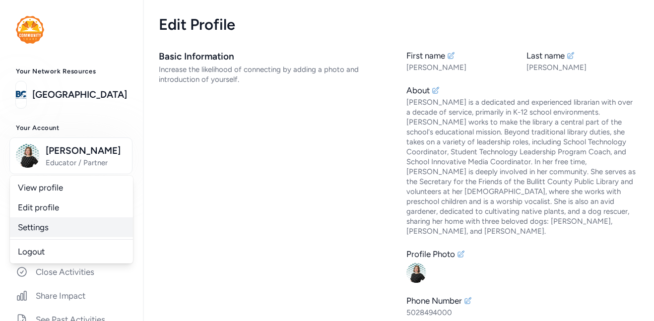
click at [60, 233] on link "Settings" at bounding box center [71, 227] width 123 height 20
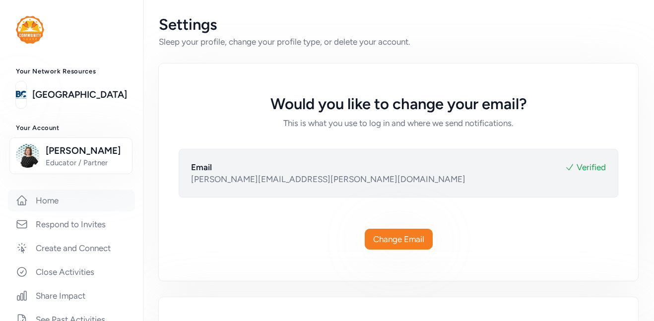
click at [64, 196] on link "Home" at bounding box center [71, 201] width 127 height 22
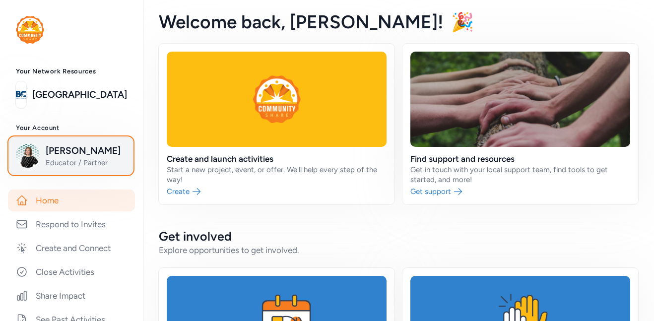
click at [85, 150] on span "[PERSON_NAME]" at bounding box center [86, 151] width 80 height 14
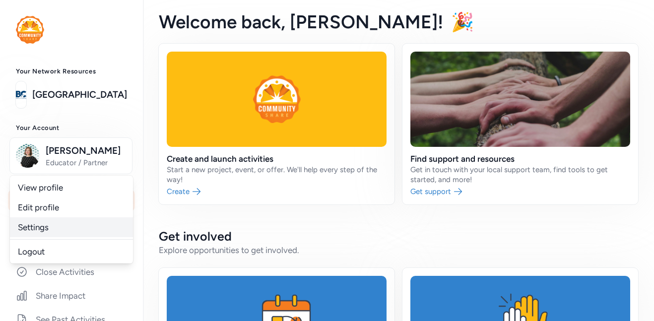
click at [51, 232] on link "Settings" at bounding box center [71, 227] width 123 height 20
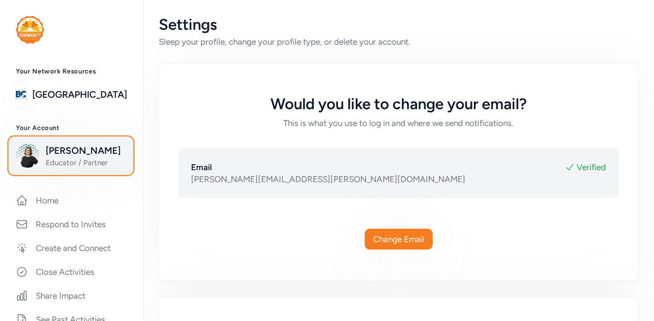
click at [86, 153] on span "[PERSON_NAME]" at bounding box center [86, 151] width 80 height 14
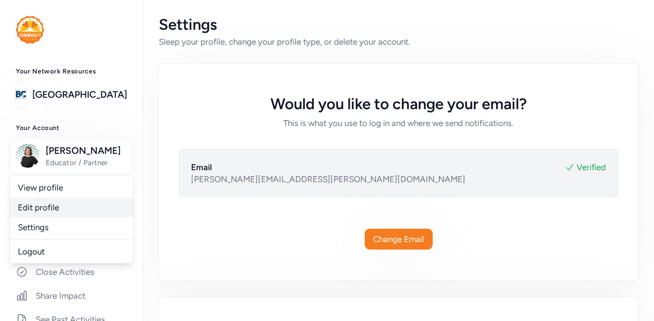
click at [72, 215] on link "Edit profile" at bounding box center [71, 207] width 123 height 20
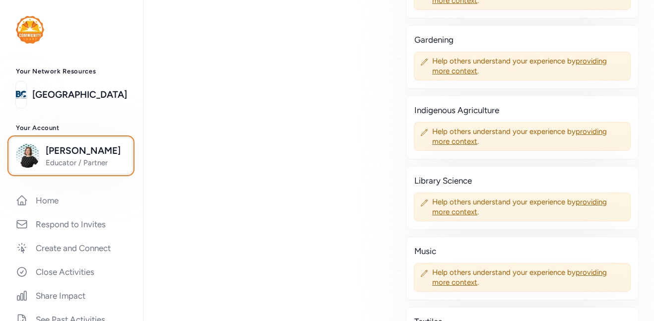
scroll to position [1019, 0]
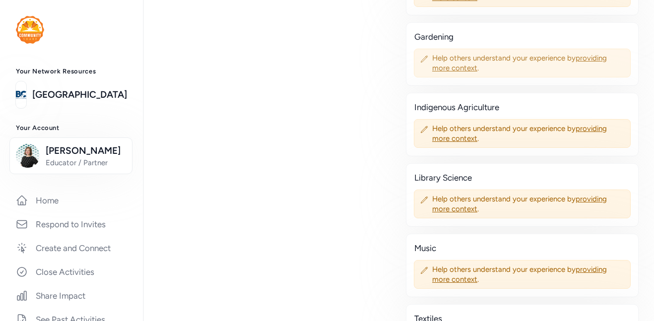
click at [479, 62] on span "Help others understand your experience by providing more context ." at bounding box center [528, 63] width 192 height 20
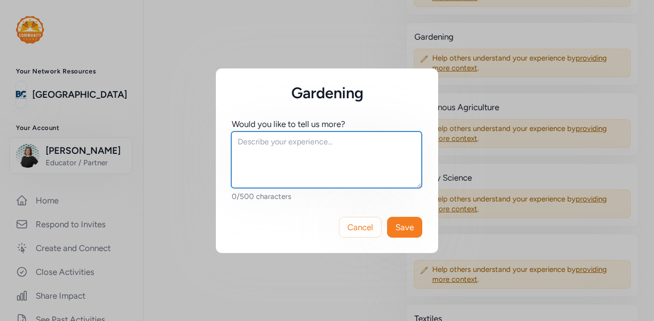
click at [295, 169] on textarea at bounding box center [326, 159] width 191 height 57
type textarea "P"
type textarea "Herbs and food"
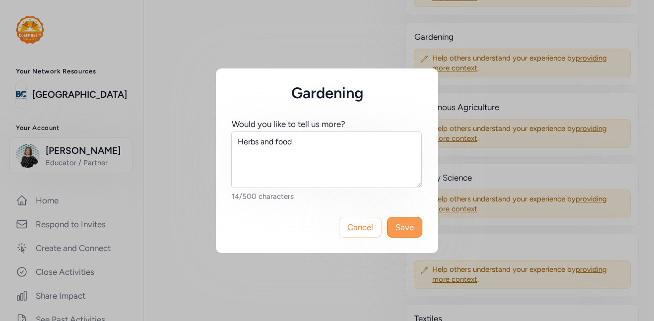
click at [410, 227] on span "Save" at bounding box center [404, 227] width 18 height 12
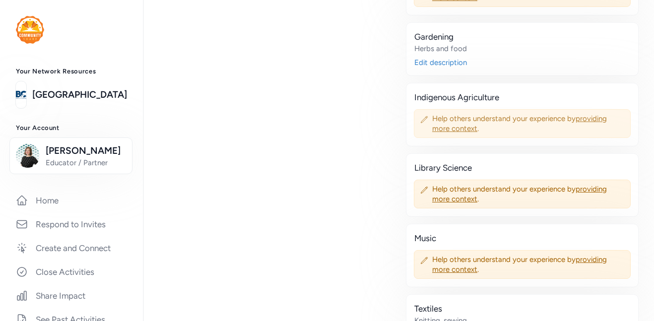
click at [471, 122] on span "providing more context" at bounding box center [519, 123] width 175 height 19
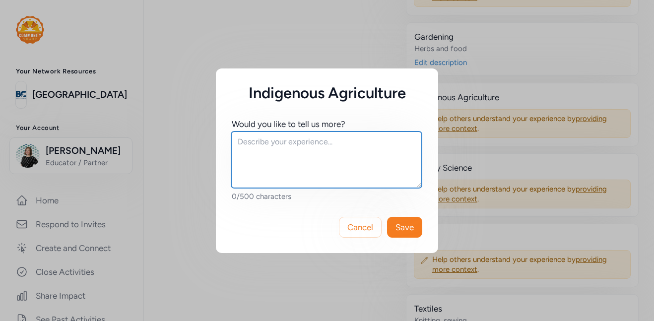
click at [313, 158] on textarea at bounding box center [326, 159] width 191 height 57
type textarea "Native plants and helping the ecosystem"
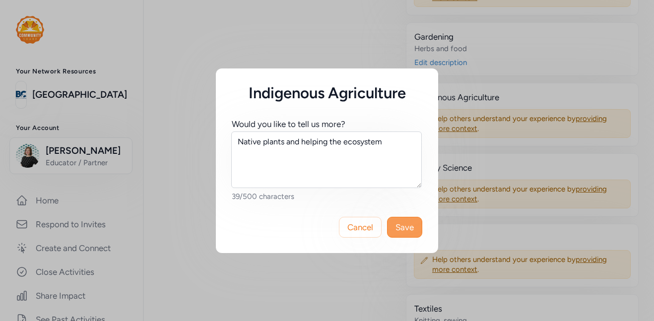
click at [405, 223] on span "Save" at bounding box center [404, 227] width 18 height 12
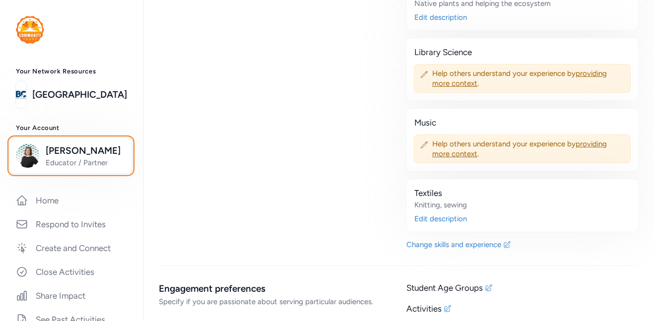
scroll to position [1126, 0]
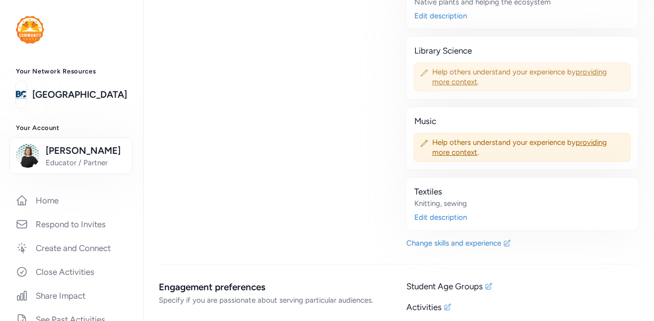
click at [471, 72] on span "providing more context" at bounding box center [519, 76] width 175 height 19
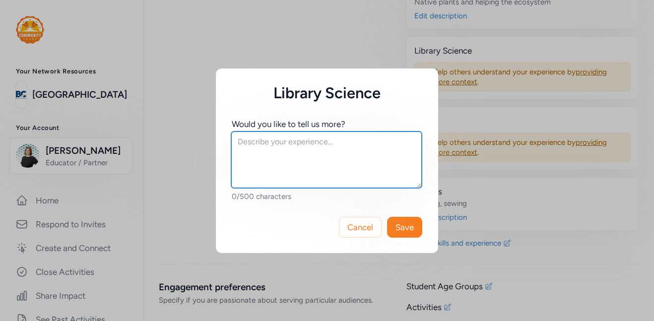
click at [346, 158] on textarea at bounding box center [326, 159] width 191 height 57
type textarea "1"
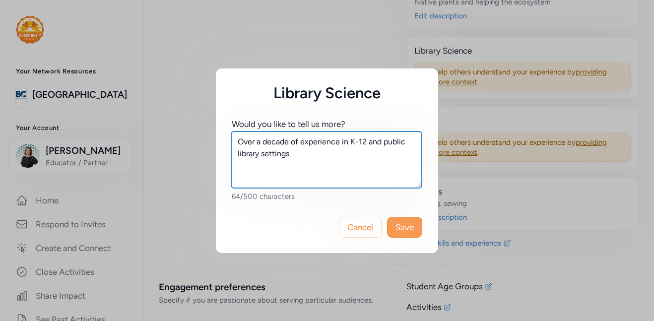
type textarea "Over a decade of experience in K-12 and public library settings."
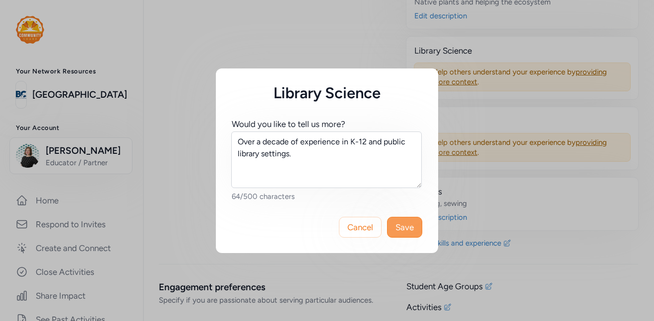
click at [406, 228] on span "Save" at bounding box center [404, 227] width 18 height 12
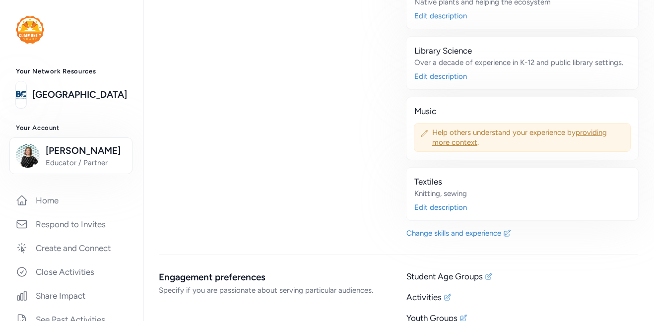
click at [476, 134] on span "Help others understand your experience by providing more context ." at bounding box center [528, 138] width 192 height 20
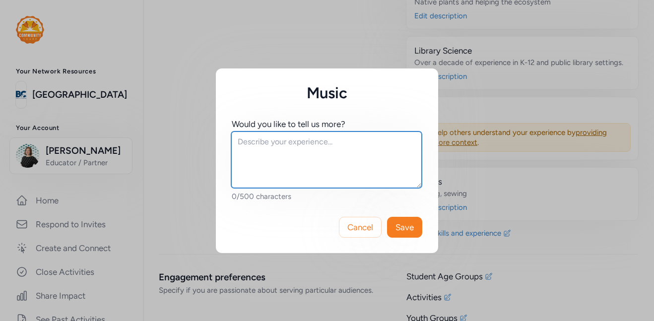
click at [309, 146] on textarea at bounding box center [326, 159] width 191 height 57
type textarea "French horn, handbells, vocals"
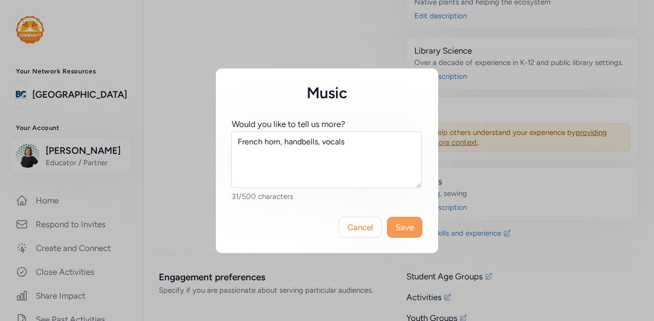
click at [403, 224] on span "Save" at bounding box center [404, 227] width 18 height 12
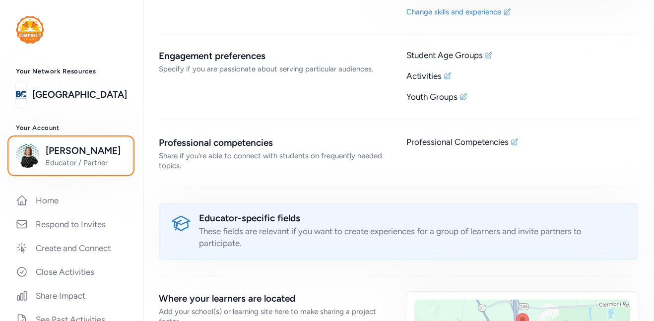
scroll to position [1338, 0]
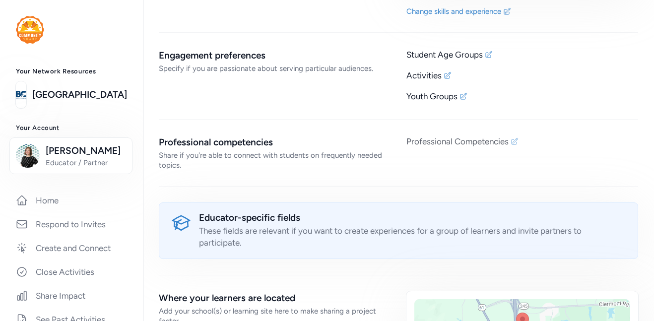
click at [482, 135] on div "Professional Competencies" at bounding box center [457, 141] width 102 height 12
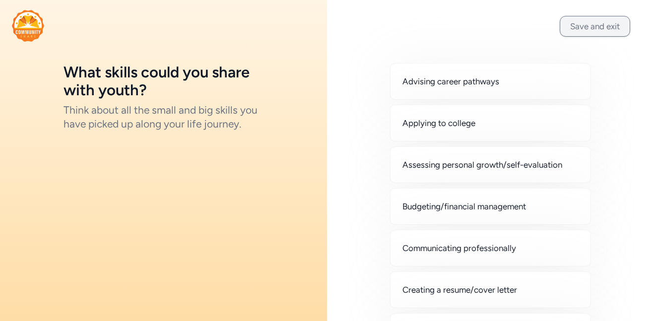
click at [594, 25] on button "Save and exit" at bounding box center [595, 26] width 70 height 21
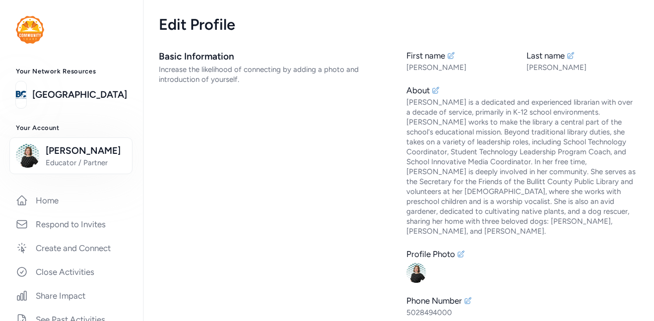
click at [314, 116] on div "Basic Information Increase the likelihood of connecting by adding a photo and i…" at bounding box center [275, 206] width 232 height 313
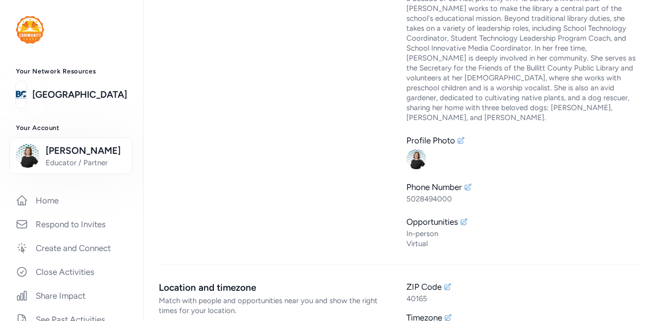
scroll to position [1, 0]
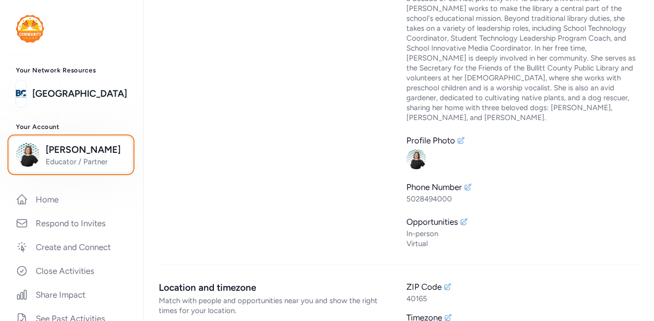
click at [75, 156] on span "[PERSON_NAME]" at bounding box center [86, 150] width 80 height 14
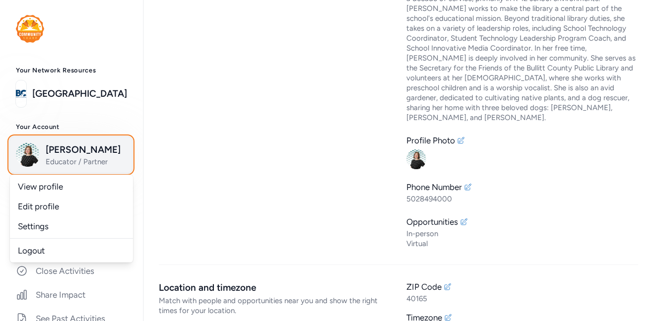
click at [75, 156] on span "[PERSON_NAME]" at bounding box center [86, 150] width 80 height 14
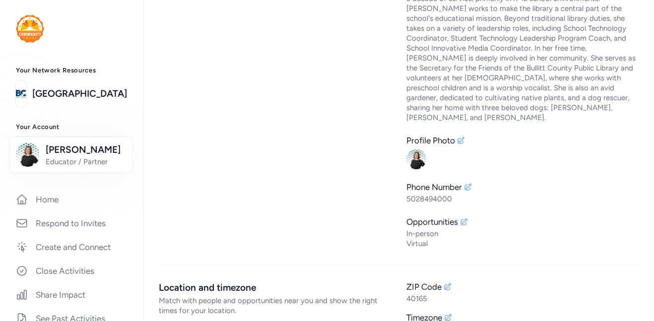
click at [30, 40] on img at bounding box center [30, 29] width 28 height 28
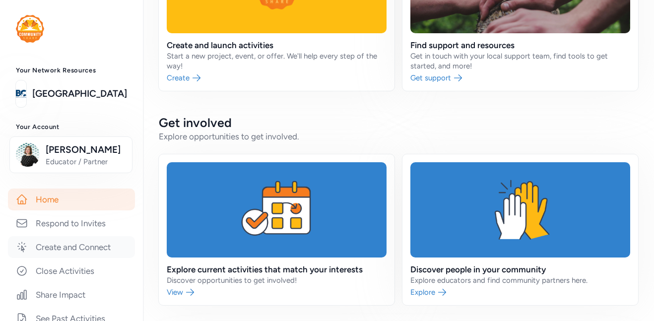
click at [81, 249] on link "Create and Connect" at bounding box center [71, 247] width 127 height 22
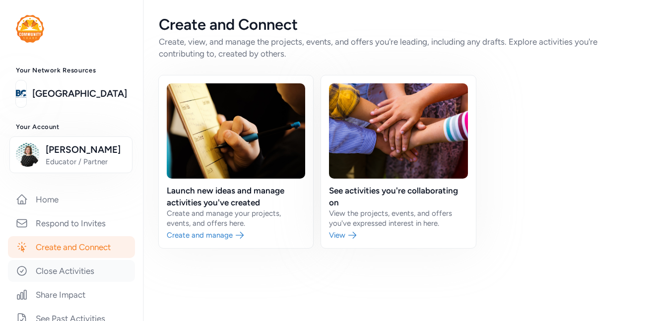
click at [55, 276] on link "Close Activities" at bounding box center [71, 271] width 127 height 22
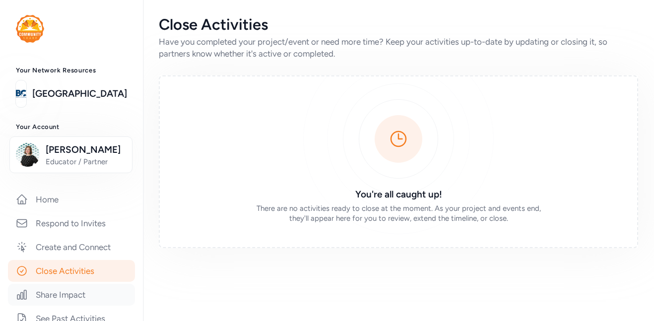
click at [75, 299] on link "Share Impact" at bounding box center [71, 295] width 127 height 22
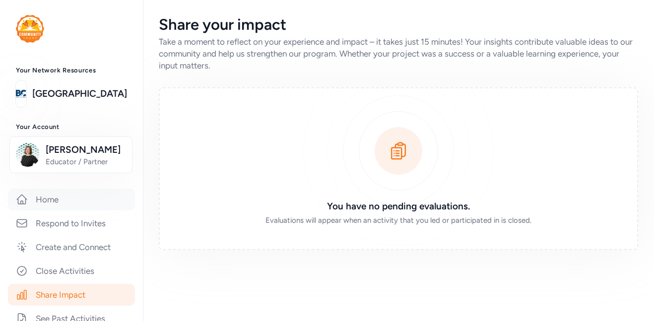
click at [94, 208] on link "Home" at bounding box center [71, 200] width 127 height 22
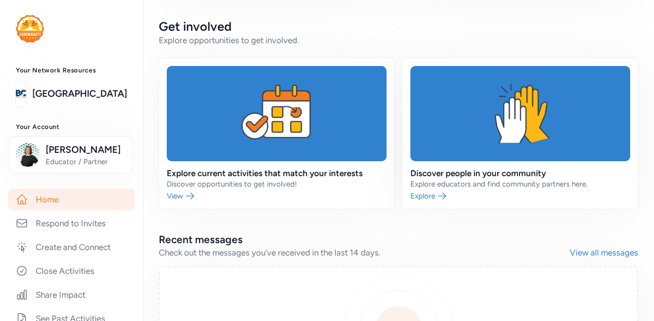
scroll to position [211, 0]
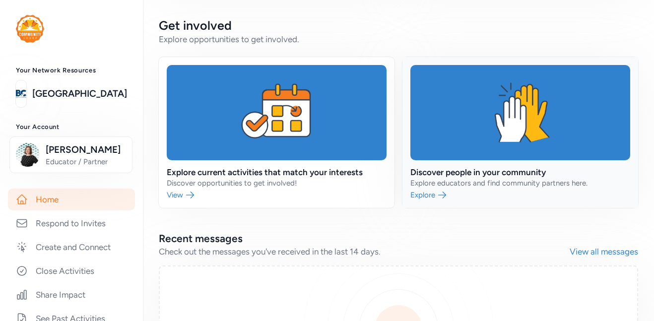
click at [460, 104] on link at bounding box center [520, 132] width 236 height 151
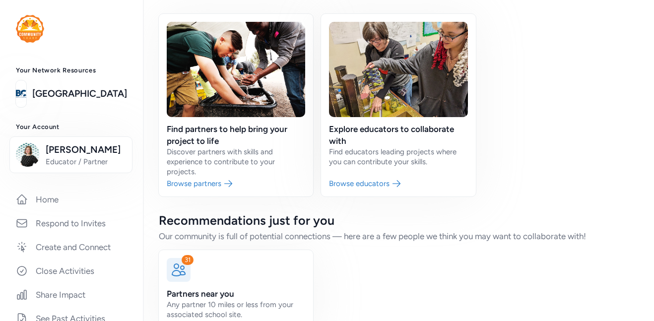
scroll to position [96, 0]
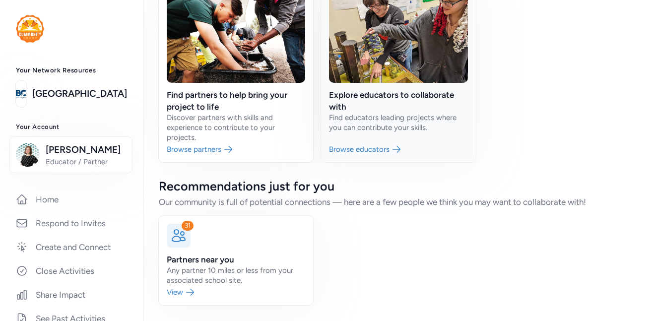
click at [413, 93] on link at bounding box center [398, 71] width 154 height 183
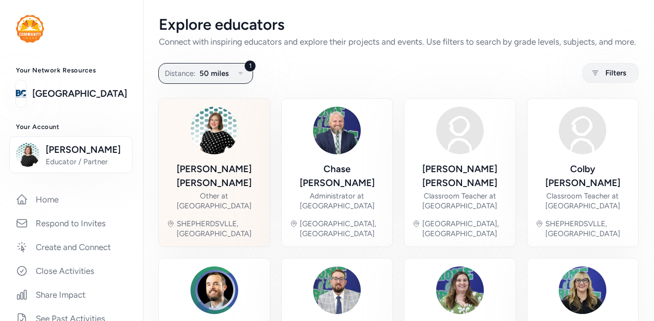
click at [228, 201] on div "Other at [GEOGRAPHIC_DATA]" at bounding box center [214, 201] width 95 height 20
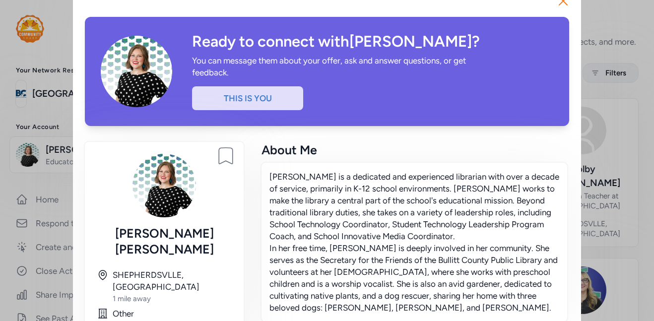
scroll to position [19, 0]
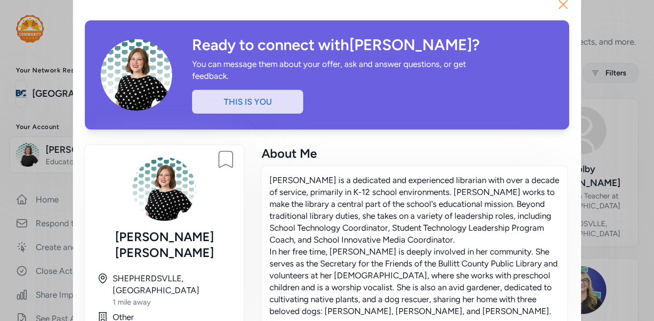
click at [567, 6] on icon "button" at bounding box center [563, 5] width 16 height 16
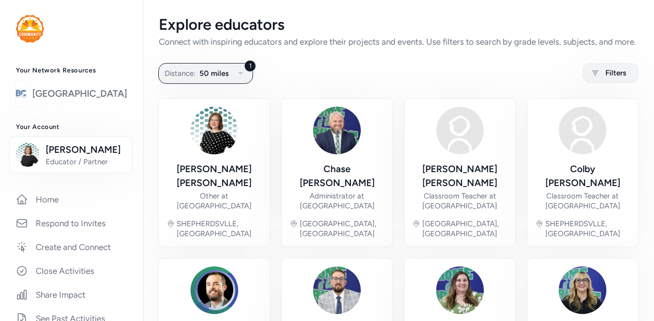
click at [67, 95] on link "[GEOGRAPHIC_DATA]" at bounding box center [79, 94] width 95 height 14
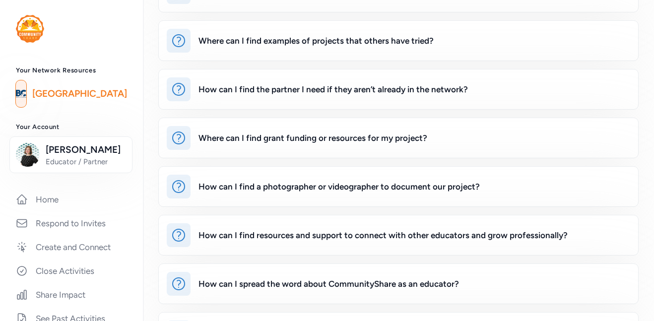
scroll to position [392, 0]
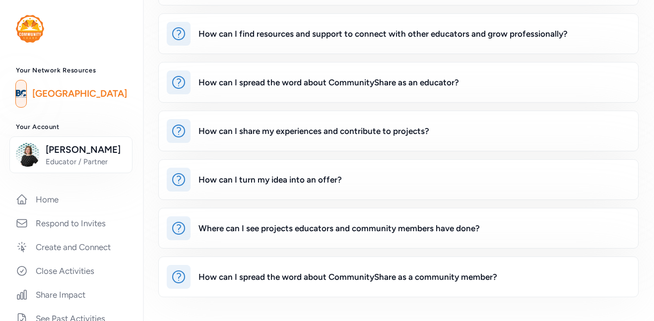
click at [343, 78] on div "How can I spread the word about CommunityShare as an educator?" at bounding box center [328, 82] width 261 height 12
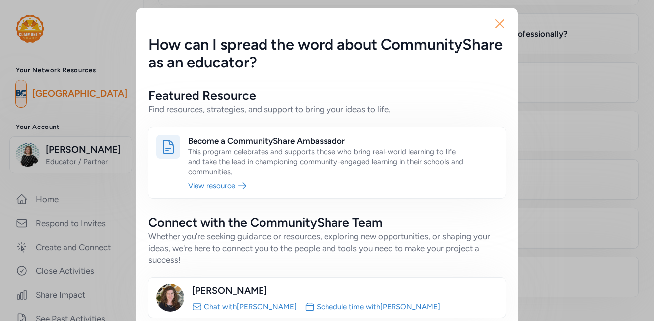
click at [496, 27] on icon "button" at bounding box center [500, 24] width 8 height 8
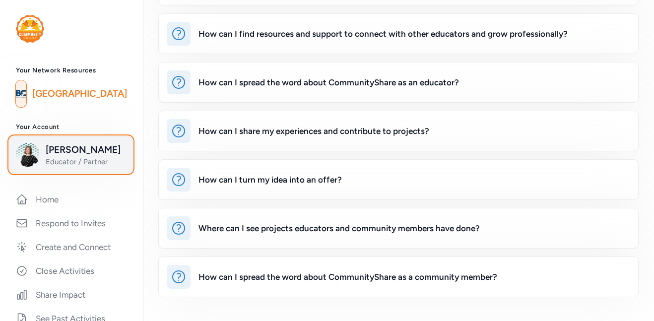
click at [61, 158] on span "Educator / Partner" at bounding box center [86, 162] width 80 height 10
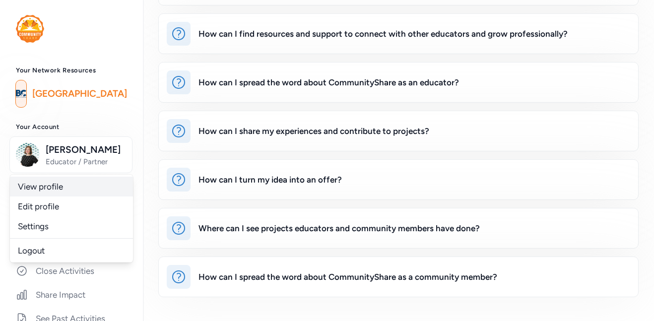
click at [52, 192] on link "View profile" at bounding box center [71, 187] width 123 height 20
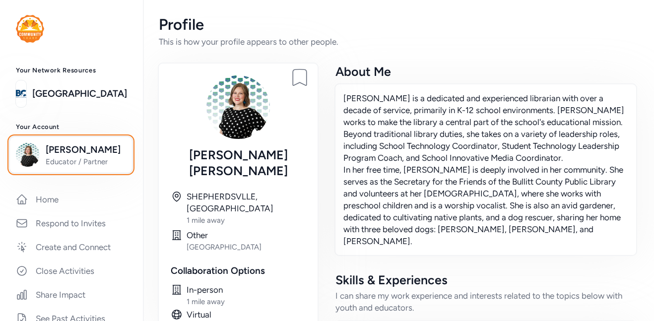
scroll to position [10, 0]
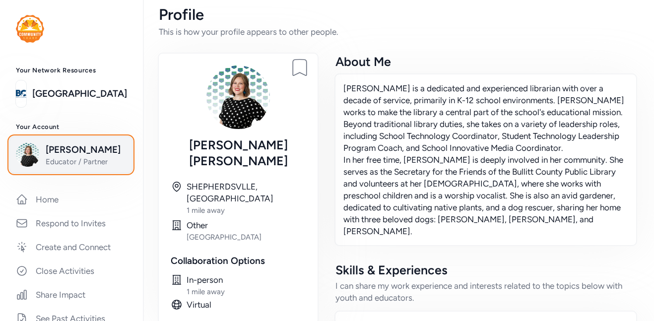
click at [105, 173] on button "Laura Mann Educator / Partner" at bounding box center [70, 154] width 123 height 37
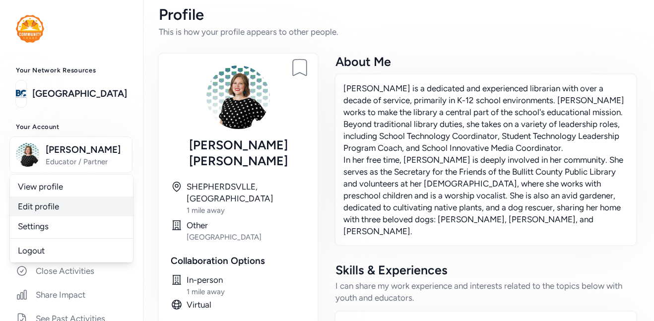
click at [100, 206] on link "Edit profile" at bounding box center [71, 206] width 123 height 20
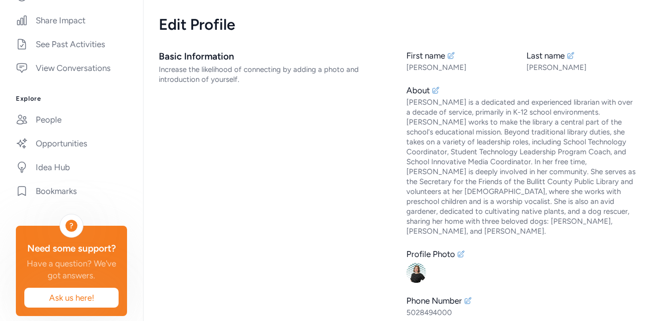
scroll to position [281, 0]
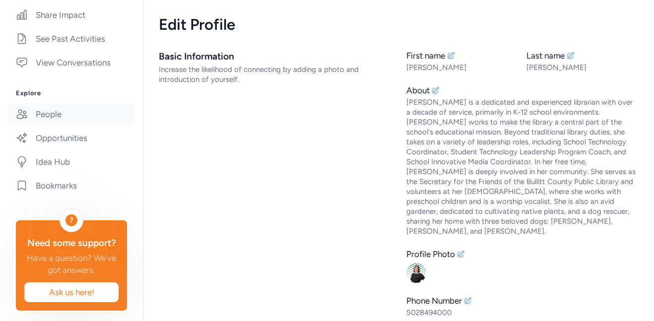
click at [92, 114] on link "People" at bounding box center [71, 114] width 127 height 22
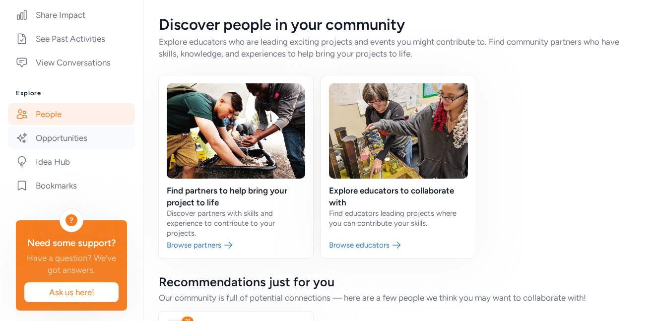
click at [90, 137] on link "Opportunities" at bounding box center [71, 138] width 127 height 22
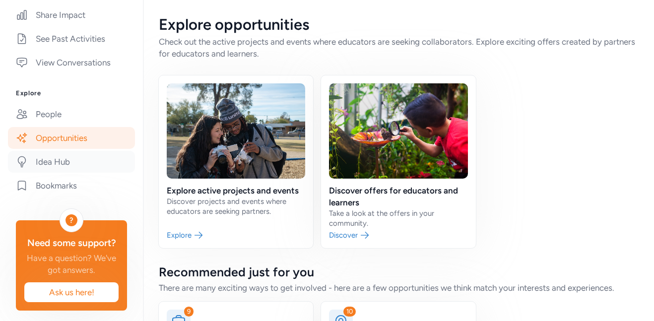
click at [93, 172] on link "Idea Hub" at bounding box center [71, 162] width 127 height 22
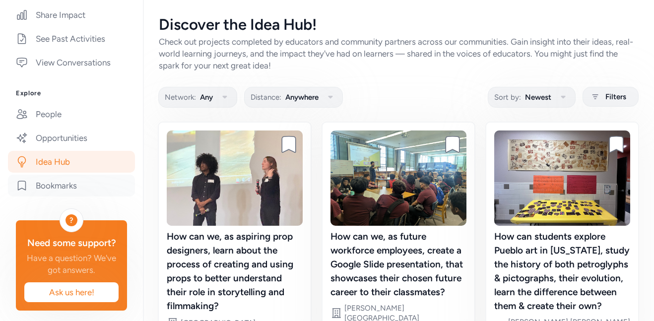
click at [94, 186] on link "Bookmarks" at bounding box center [71, 186] width 127 height 22
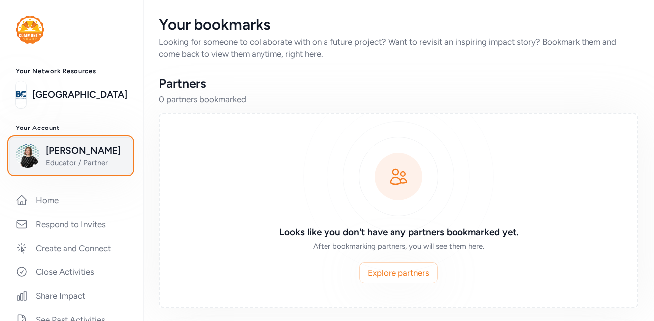
click at [95, 157] on span "[PERSON_NAME]" at bounding box center [86, 151] width 80 height 14
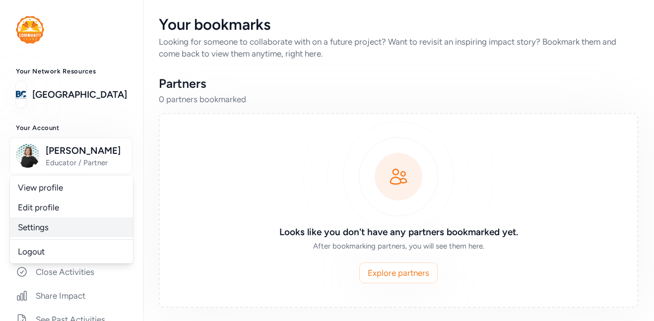
click at [77, 232] on link "Settings" at bounding box center [71, 227] width 123 height 20
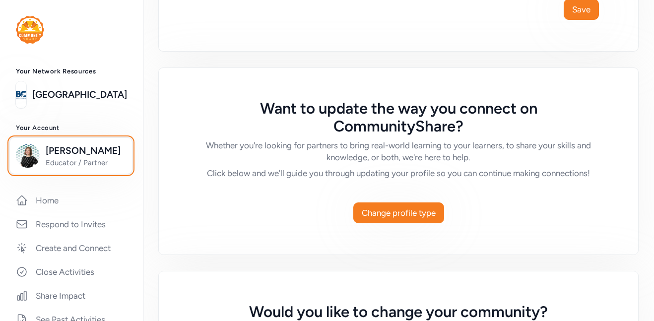
scroll to position [552, 0]
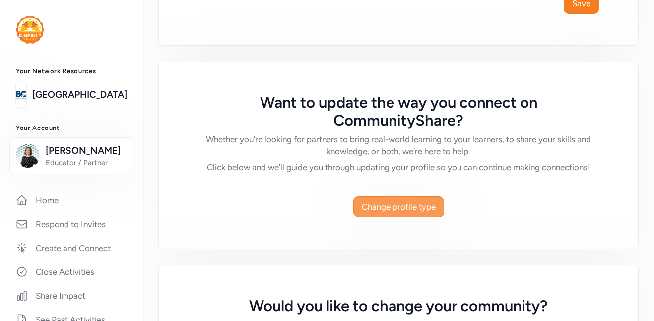
click at [400, 211] on span "Change profile type" at bounding box center [399, 207] width 74 height 12
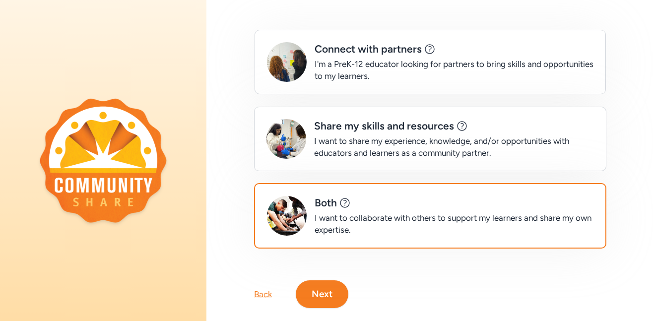
scroll to position [117, 0]
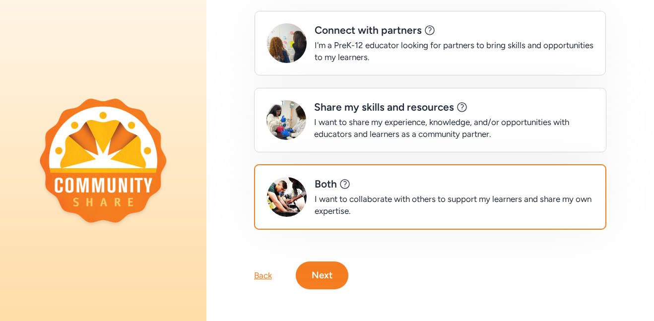
click at [261, 274] on div "Back" at bounding box center [263, 275] width 18 height 12
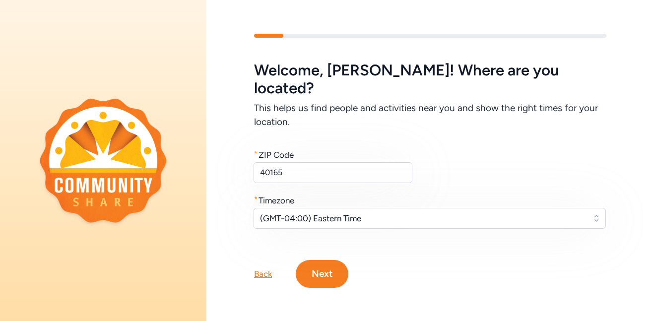
click at [266, 268] on div "Back" at bounding box center [263, 274] width 18 height 12
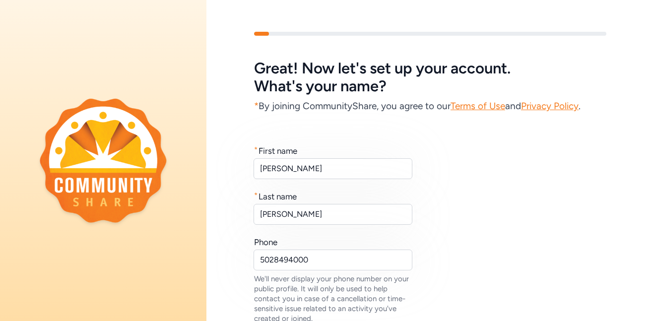
scroll to position [118, 0]
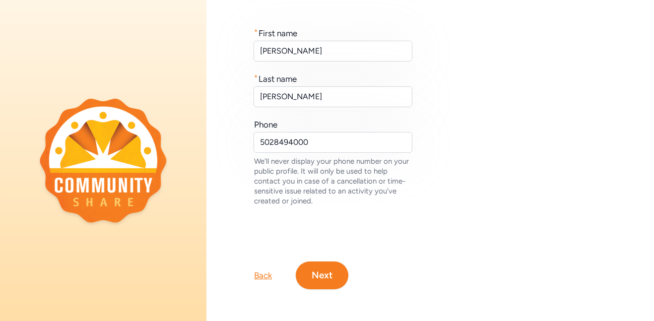
click at [269, 277] on div "Back" at bounding box center [263, 275] width 18 height 12
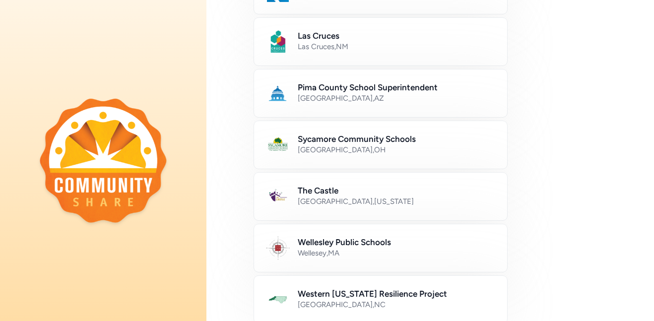
scroll to position [628, 0]
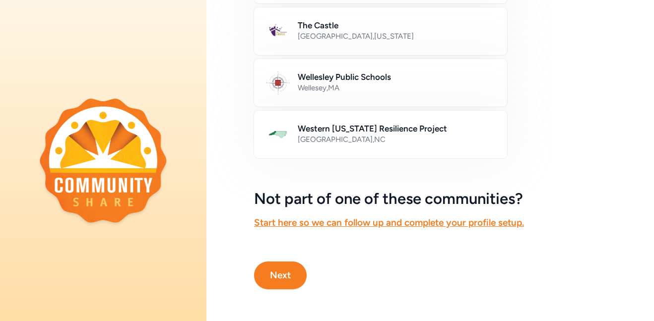
click at [269, 277] on button "Next" at bounding box center [280, 276] width 53 height 28
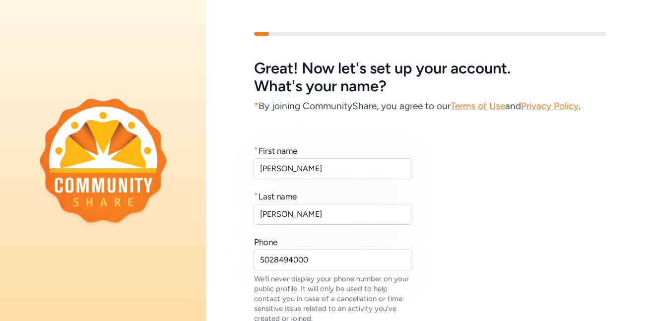
scroll to position [118, 0]
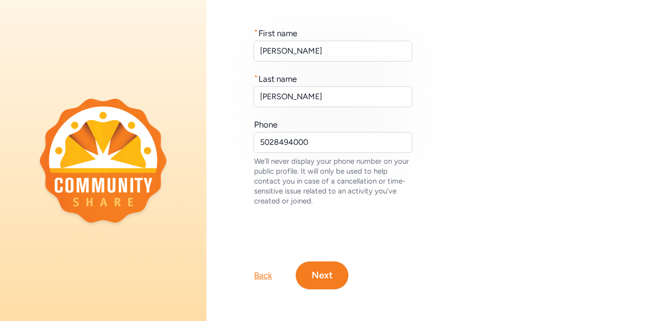
click at [320, 275] on button "Next" at bounding box center [322, 276] width 53 height 28
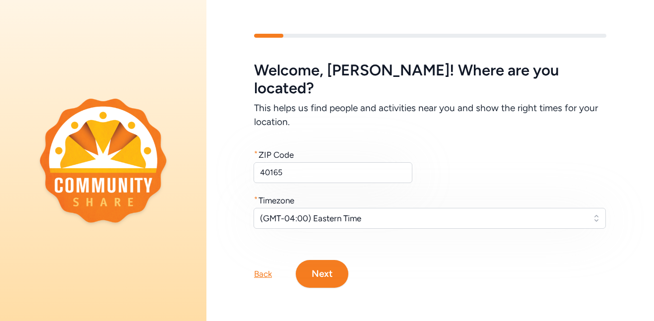
click at [322, 268] on button "Next" at bounding box center [322, 274] width 53 height 28
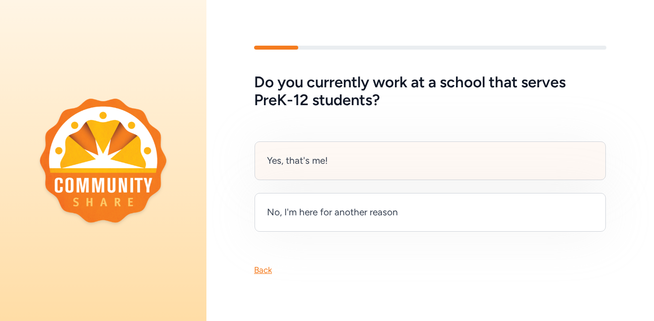
click at [377, 149] on div "Yes, that's me!" at bounding box center [430, 160] width 351 height 39
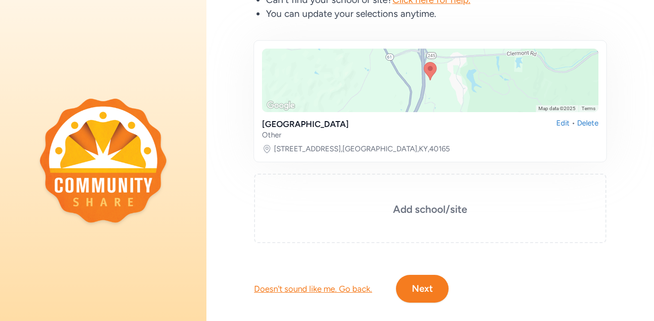
scroll to position [144, 0]
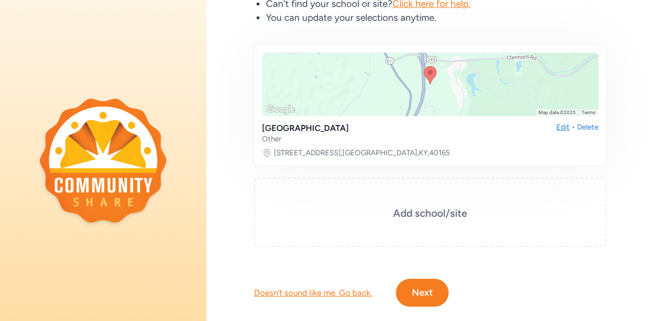
click at [564, 127] on div "Edit" at bounding box center [562, 133] width 13 height 22
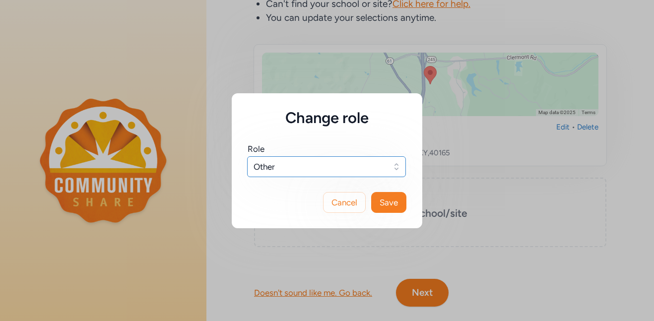
click at [367, 164] on span "Other" at bounding box center [320, 167] width 132 height 12
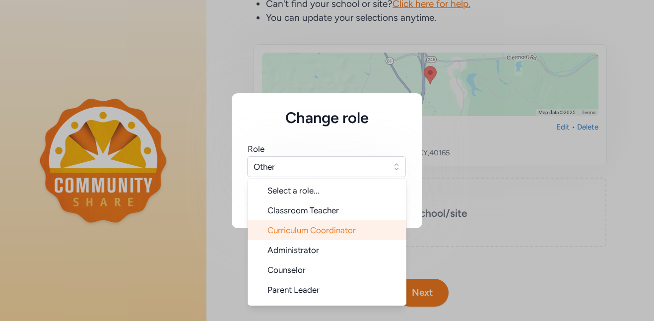
scroll to position [16, 0]
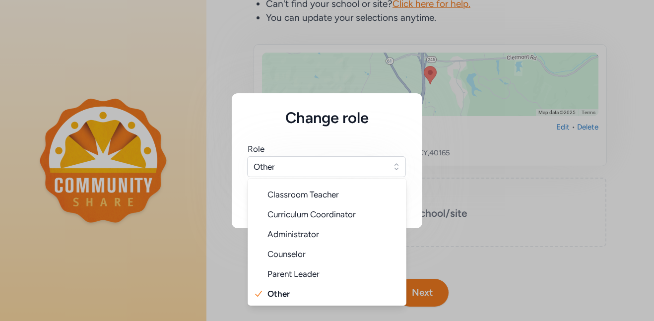
click at [404, 139] on div "Role Other Select a role... Classroom Teacher Curriculum Coordinator Administra…" at bounding box center [327, 152] width 191 height 50
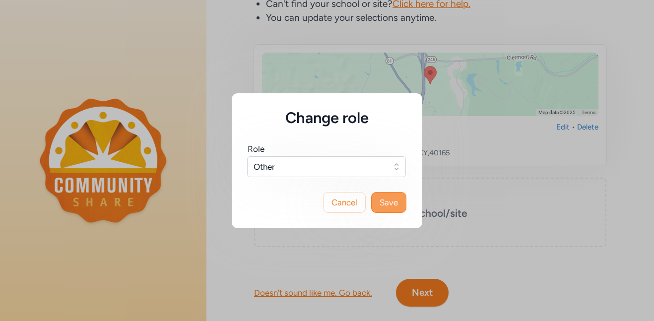
click at [394, 199] on span "Save" at bounding box center [389, 202] width 18 height 12
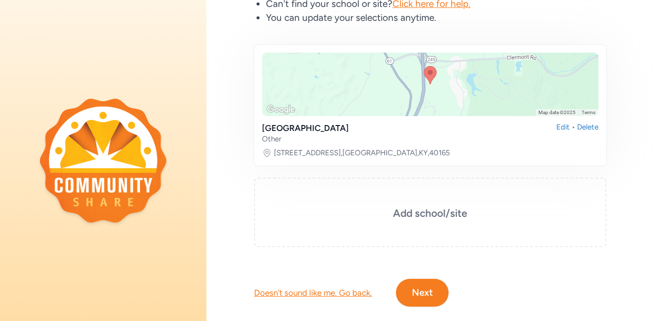
click at [633, 168] on div "Please share your school or site so we can find relevant partners and opportuni…" at bounding box center [430, 81] width 448 height 331
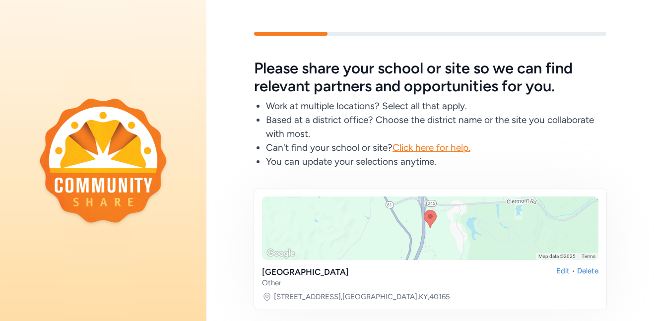
scroll to position [161, 0]
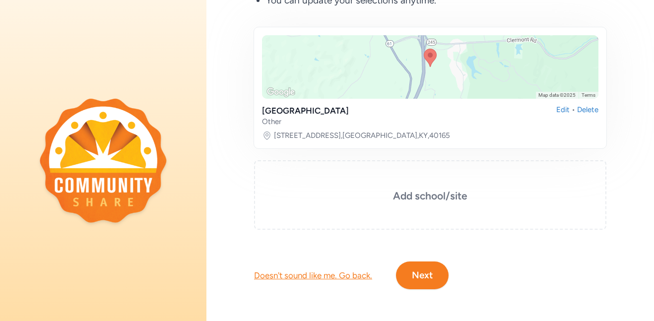
click at [433, 267] on button "Next" at bounding box center [422, 276] width 53 height 28
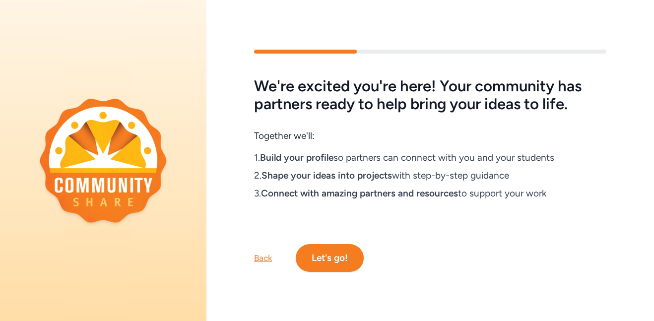
click at [341, 255] on button "Let's go!" at bounding box center [330, 258] width 68 height 28
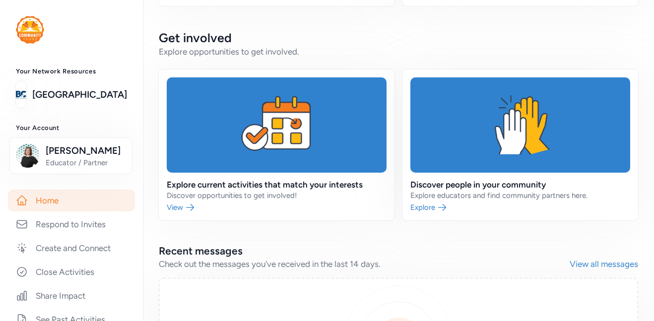
scroll to position [197, 0]
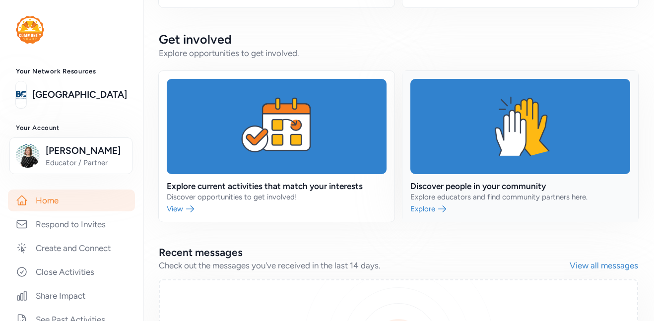
click at [508, 170] on link at bounding box center [520, 146] width 236 height 151
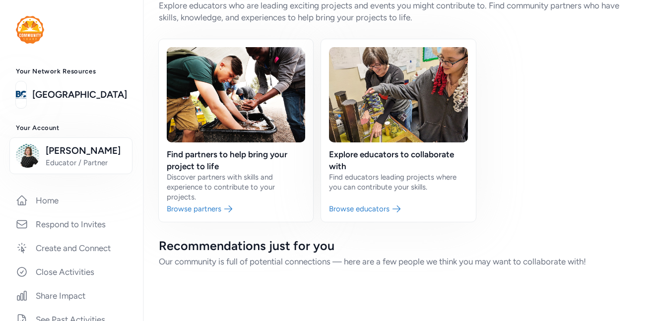
scroll to position [36, 0]
click at [245, 158] on link at bounding box center [236, 130] width 154 height 183
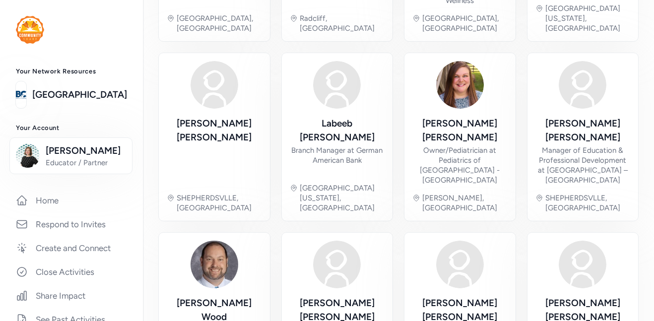
scroll to position [412, 0]
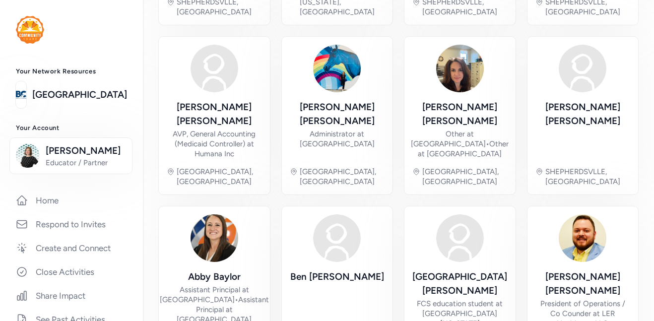
scroll to position [432, 0]
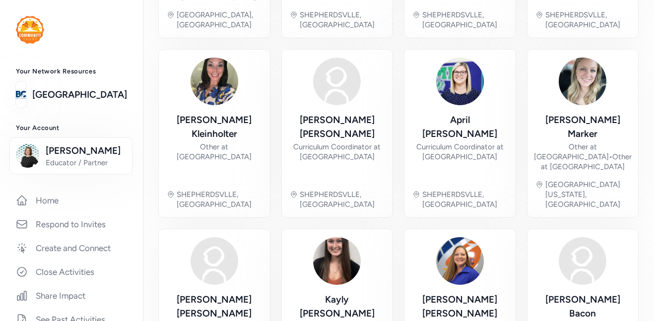
scroll to position [412, 0]
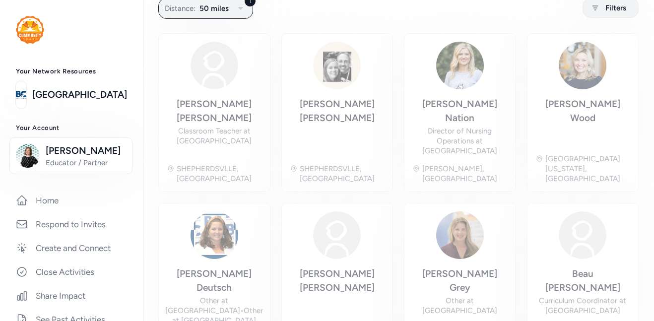
scroll to position [75, 0]
